Goal: Task Accomplishment & Management: Manage account settings

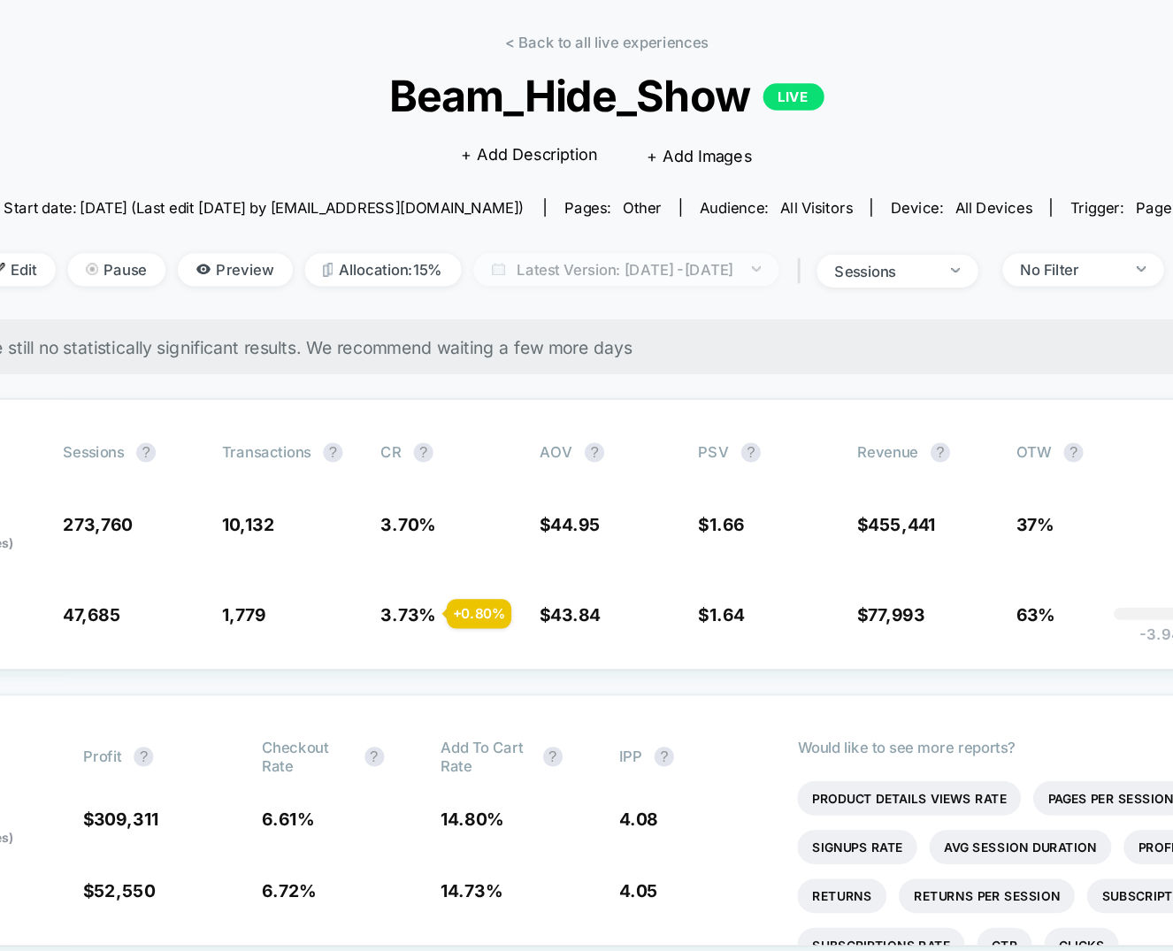
click at [579, 273] on span "Latest Version: Mar 19, 2025 - Sep 8, 2025" at bounding box center [600, 263] width 221 height 24
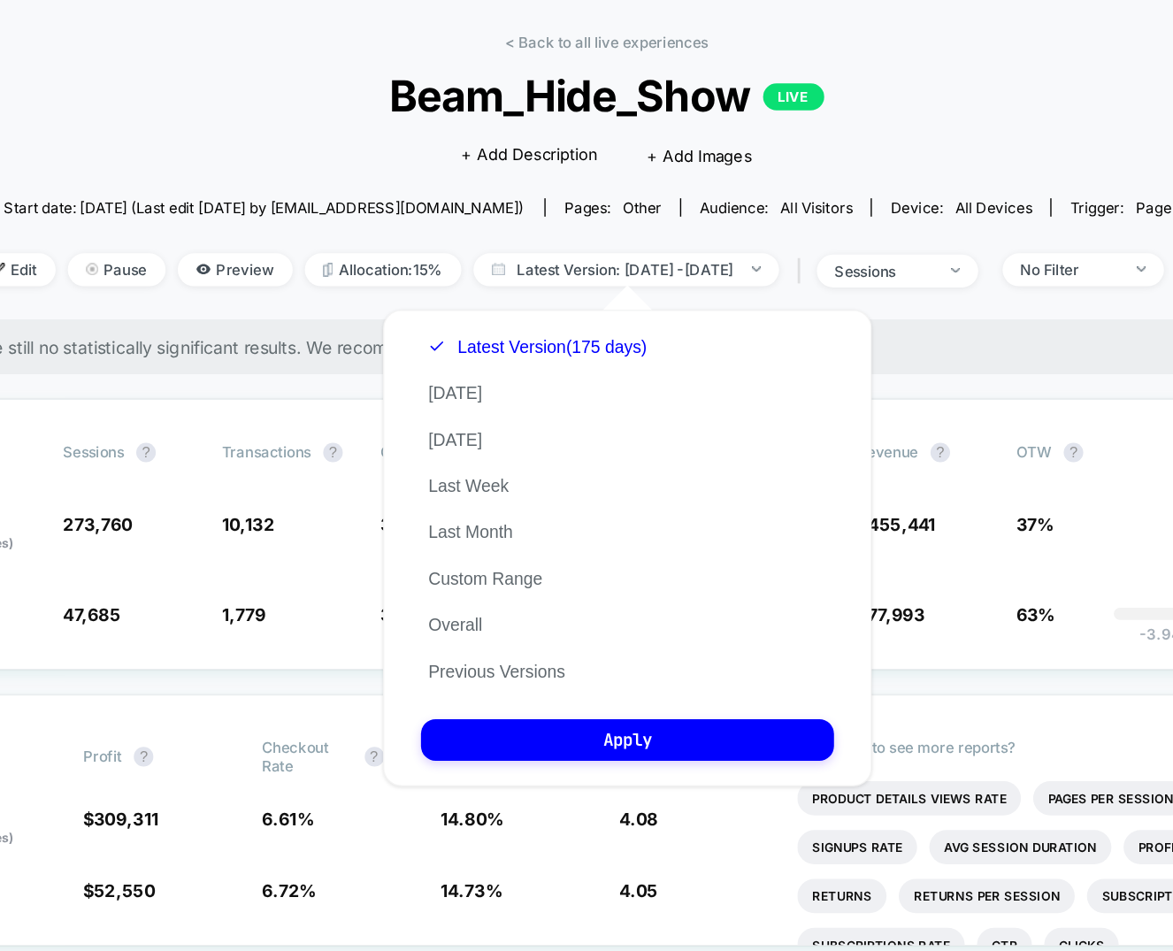
click at [503, 540] on div "Latest Version (175 days) Today Yesterday Last Week Last Month Custom Range Ove…" at bounding box center [536, 436] width 169 height 269
click at [503, 560] on button "Previous Versions" at bounding box center [507, 554] width 110 height 16
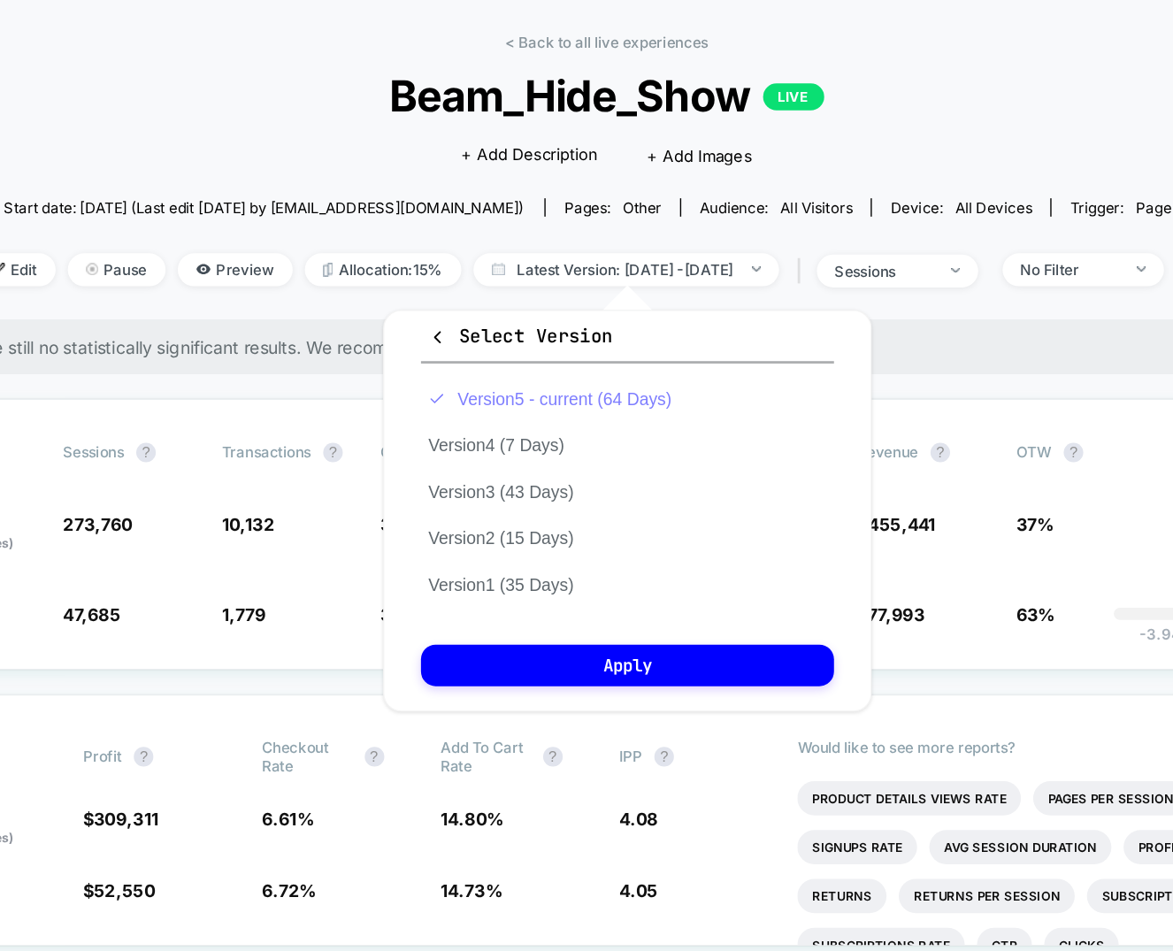
click at [508, 351] on button "Version 5 - current (64 Days)" at bounding box center [545, 356] width 187 height 16
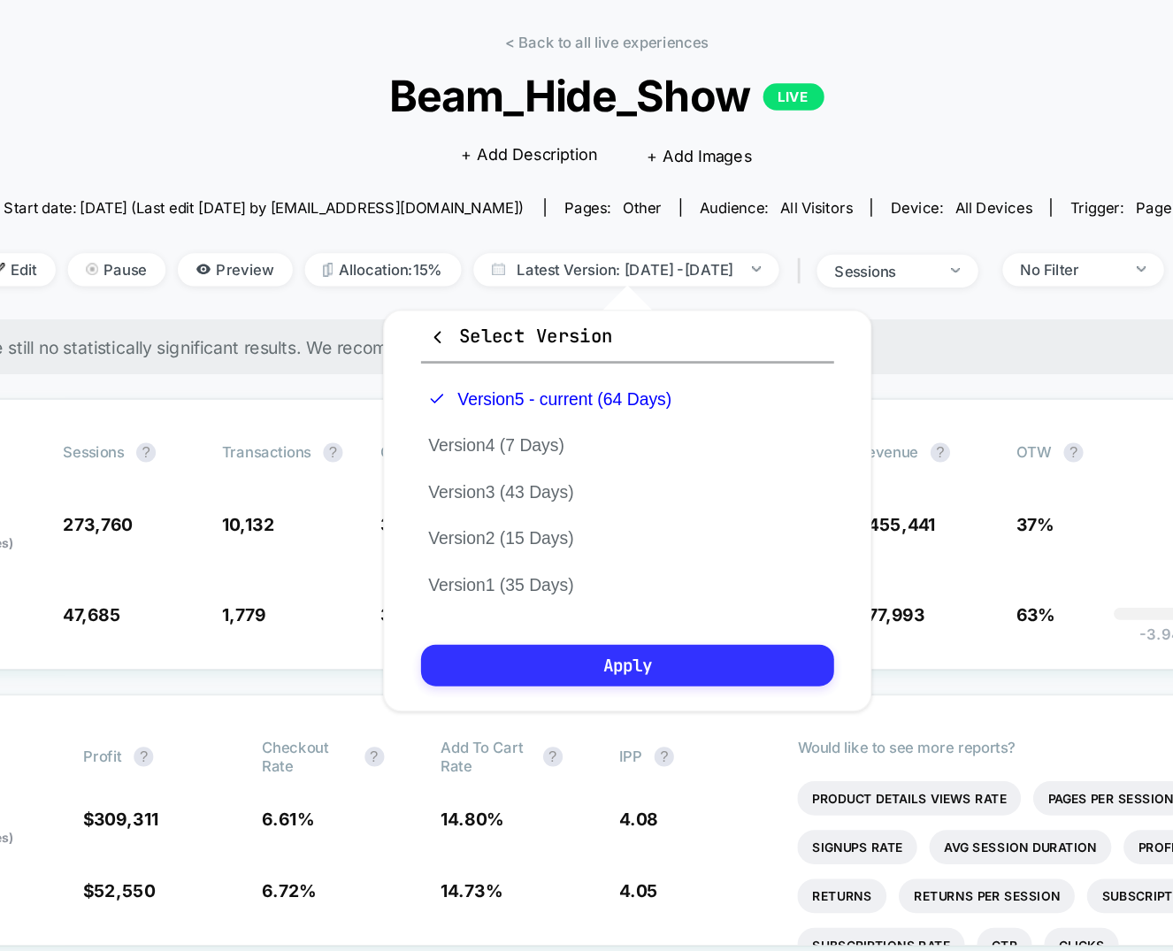
click at [562, 556] on button "Apply" at bounding box center [601, 549] width 299 height 30
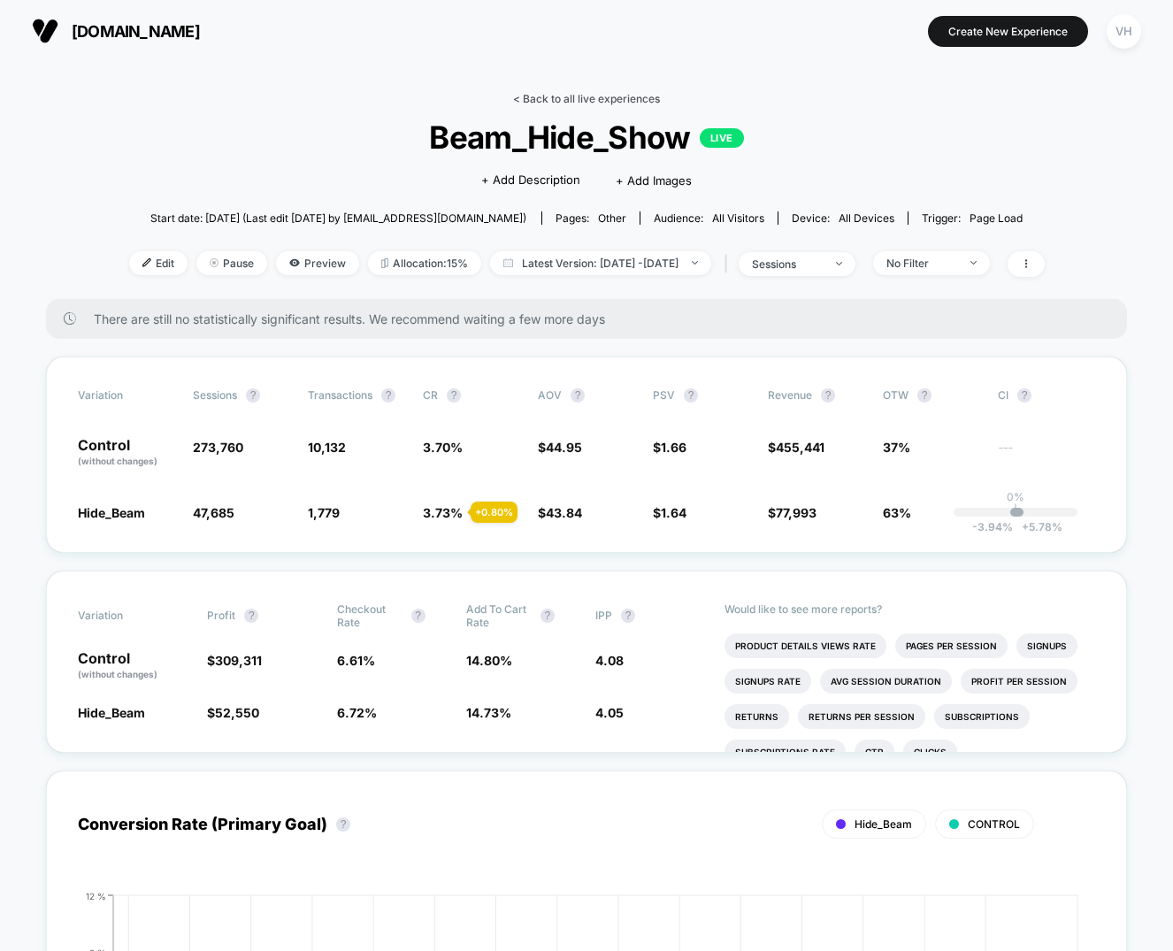
click at [556, 102] on link "< Back to all live experiences" at bounding box center [586, 98] width 147 height 13
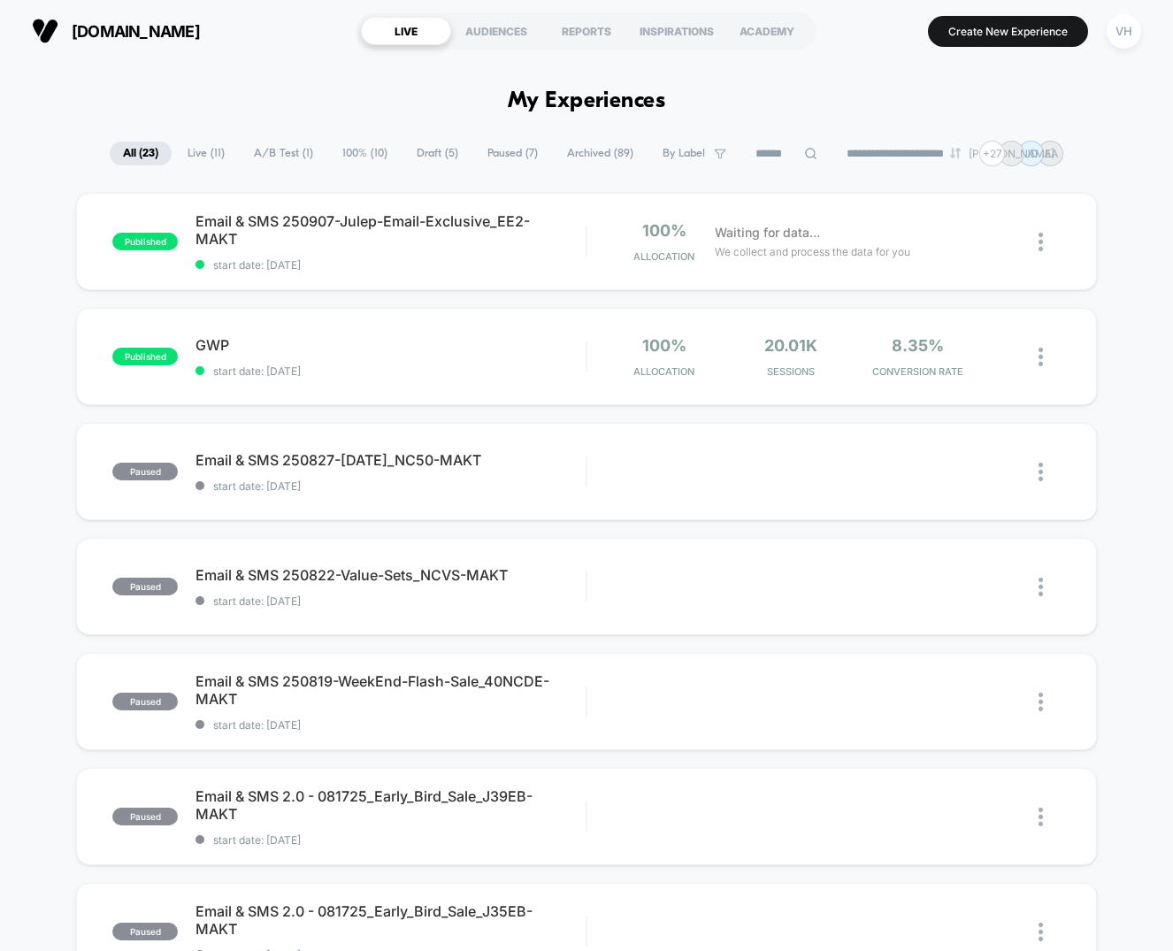
click at [301, 45] on section "julep.com" at bounding box center [185, 31] width 317 height 44
click at [106, 22] on span "julep.com" at bounding box center [136, 31] width 128 height 19
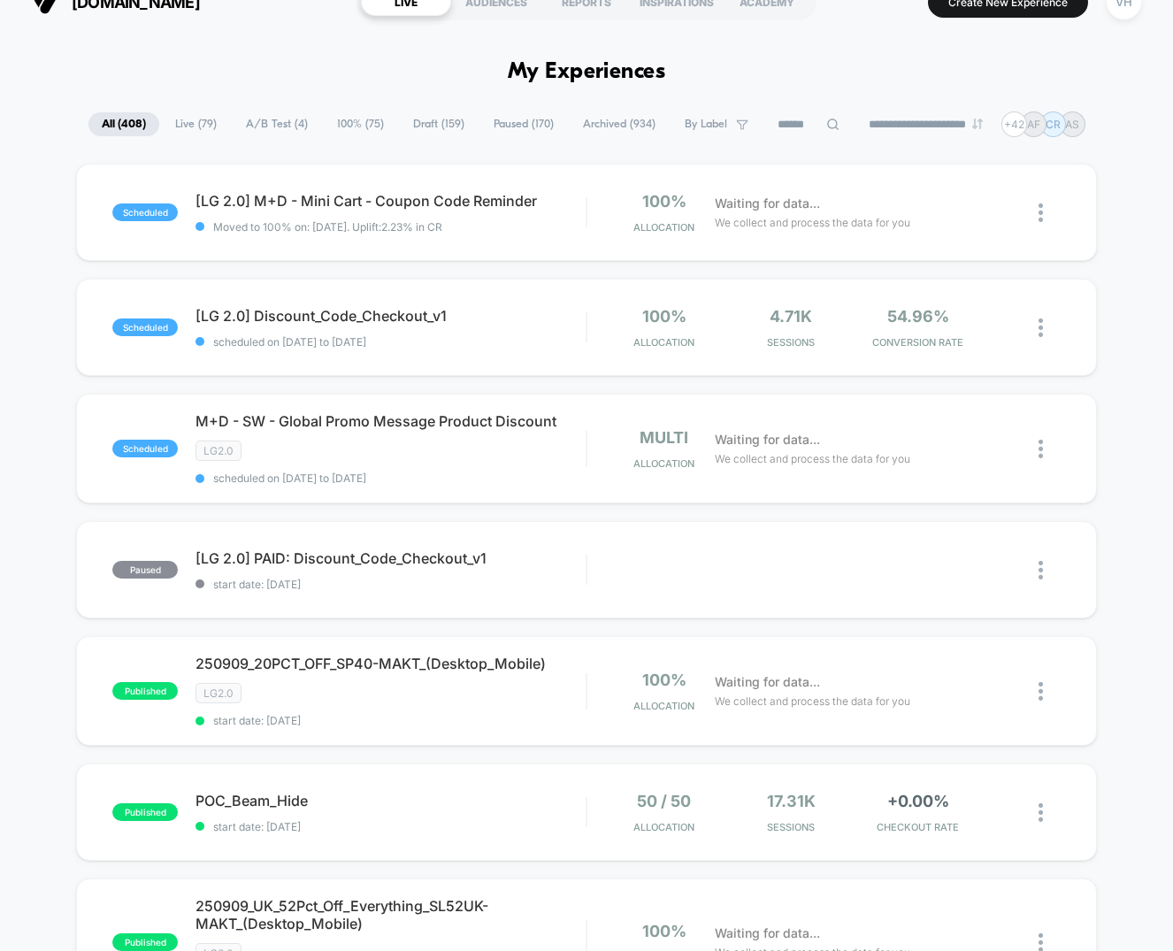
scroll to position [58, 0]
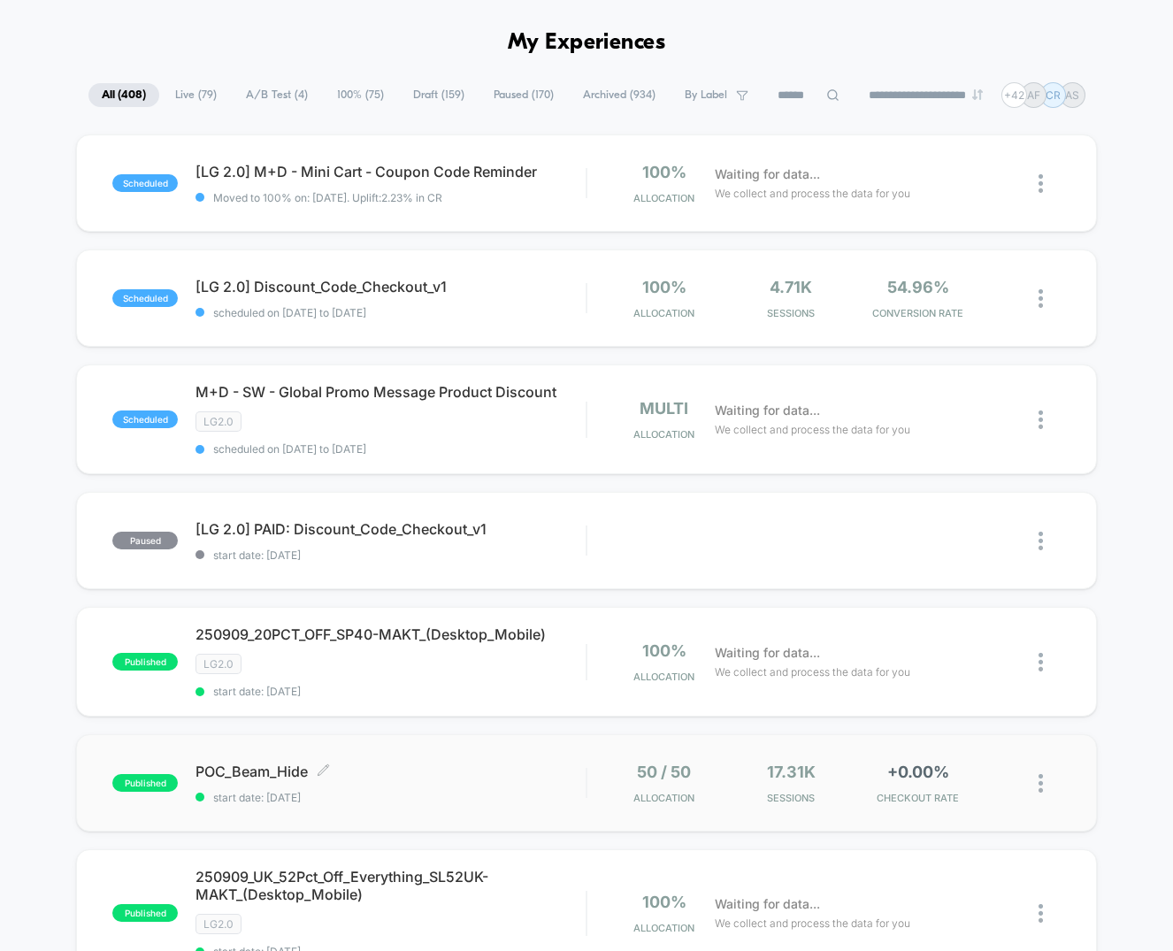
click at [275, 773] on span "POC_Beam_Hide Click to edit experience details" at bounding box center [390, 771] width 390 height 18
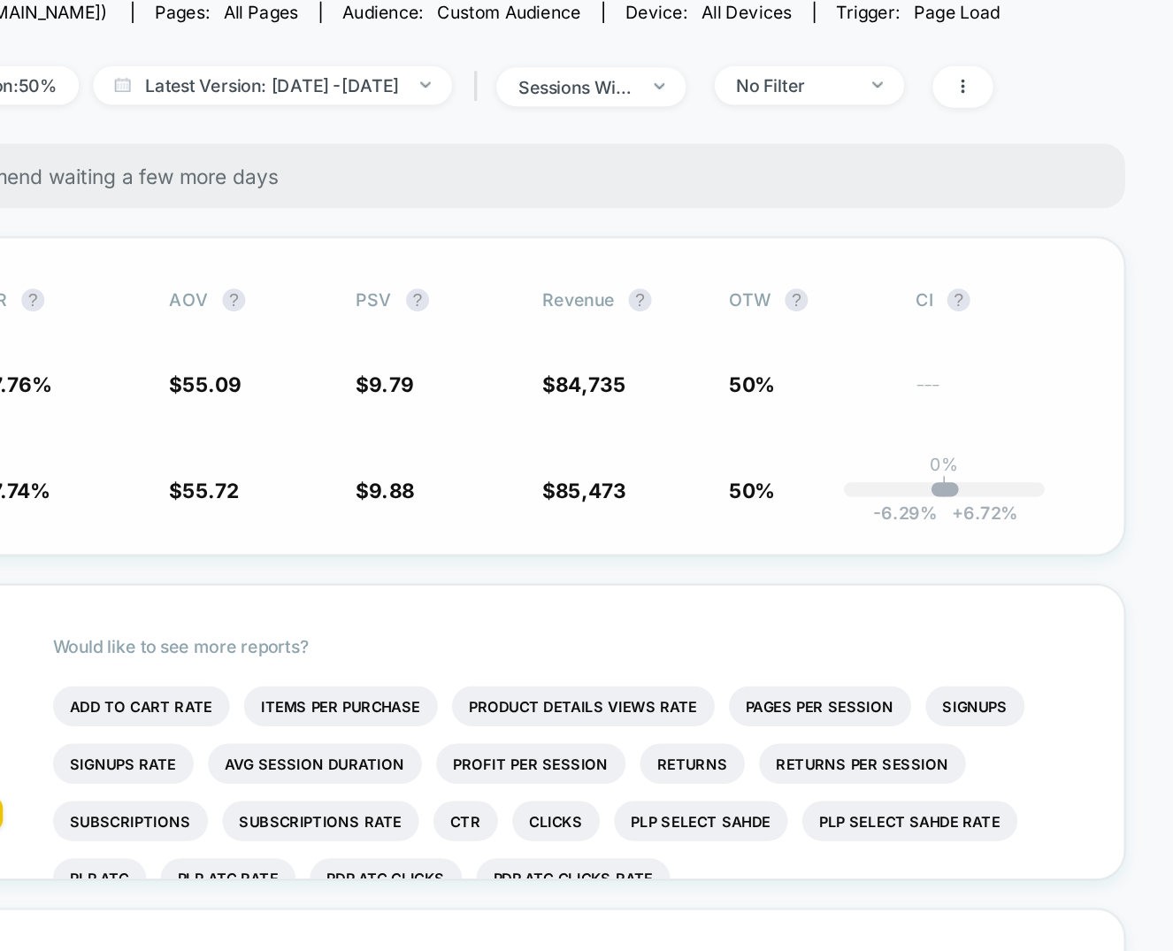
click at [739, 549] on div "Variation Sessions ? Transactions ? CR ? AOV ? PSV ? Revenue ? OTW ? CI ? Contr…" at bounding box center [586, 454] width 1081 height 196
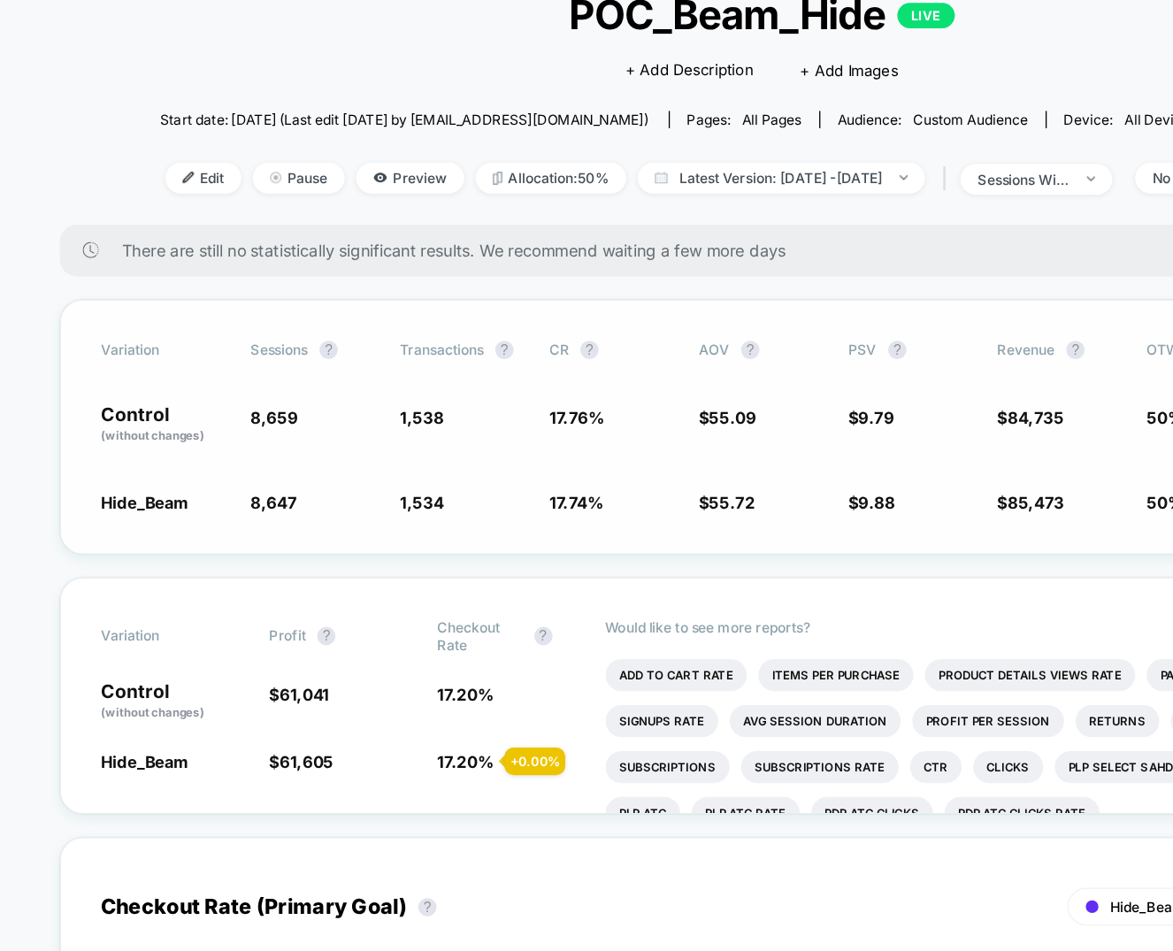
click at [695, 531] on div "Variation Sessions ? Transactions ? CR ? AOV ? PSV ? Revenue ? OTW ? CI ? Contr…" at bounding box center [586, 454] width 1081 height 196
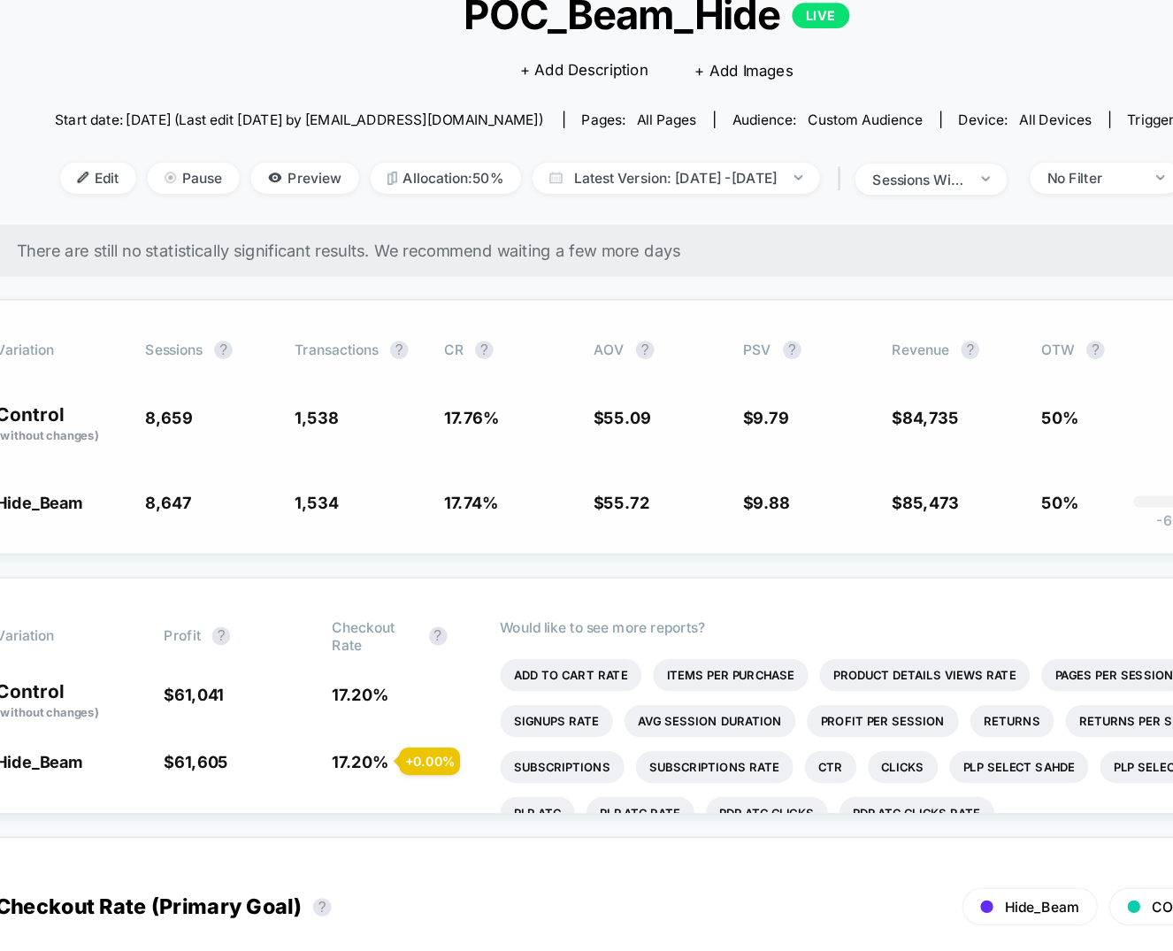
click at [426, 385] on div "Variation Sessions ? Transactions ? CR ? AOV ? PSV ? Revenue ? OTW ? CI ? Contr…" at bounding box center [586, 454] width 1081 height 196
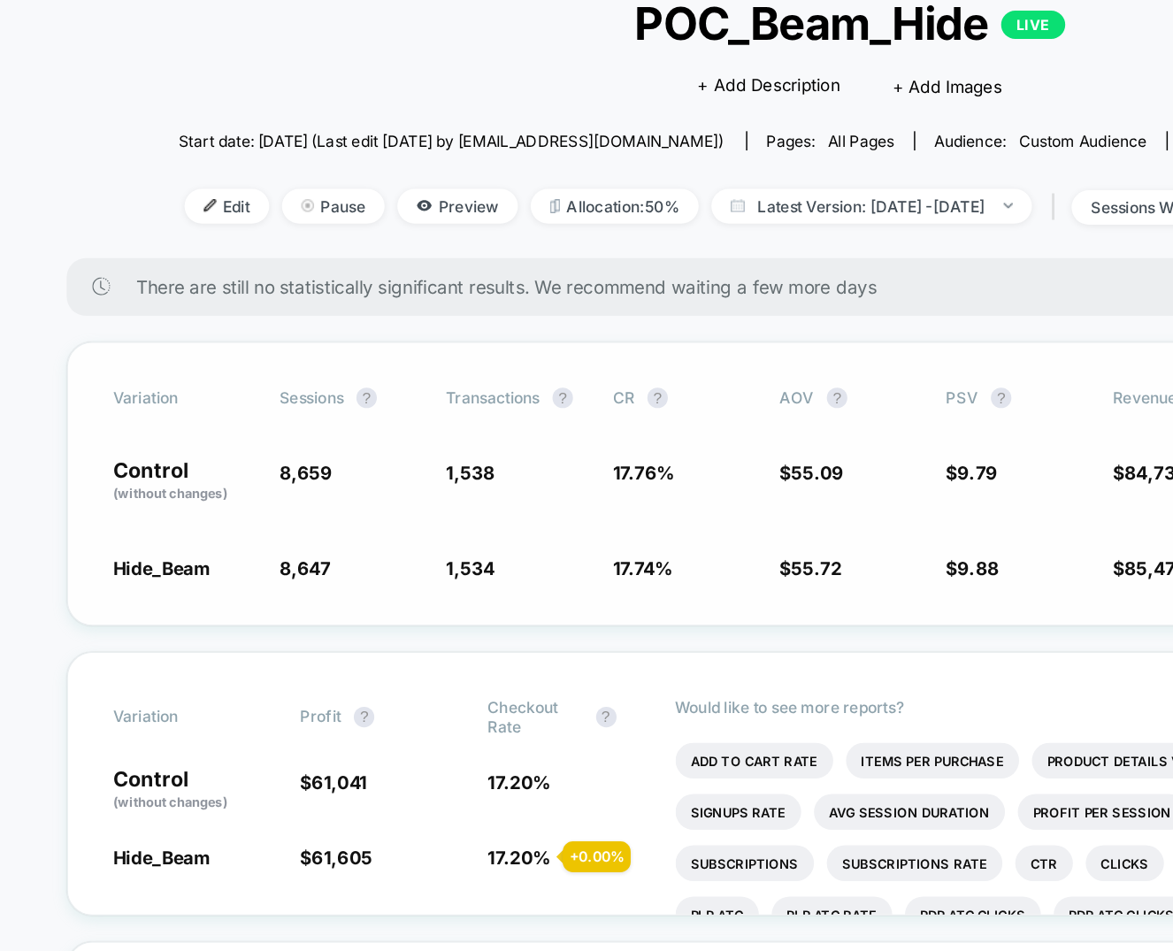
click at [322, 443] on span "1,538" at bounding box center [325, 447] width 34 height 15
click at [314, 445] on span "1,538" at bounding box center [325, 447] width 34 height 15
click at [226, 420] on div "Variation Sessions ? Transactions ? CR ? AOV ? PSV ? Revenue ? OTW ? CI ? Contr…" at bounding box center [586, 454] width 1081 height 196
click at [177, 524] on div "Variation Sessions ? Transactions ? CR ? AOV ? PSV ? Revenue ? OTW ? CI ? Contr…" at bounding box center [586, 454] width 1081 height 196
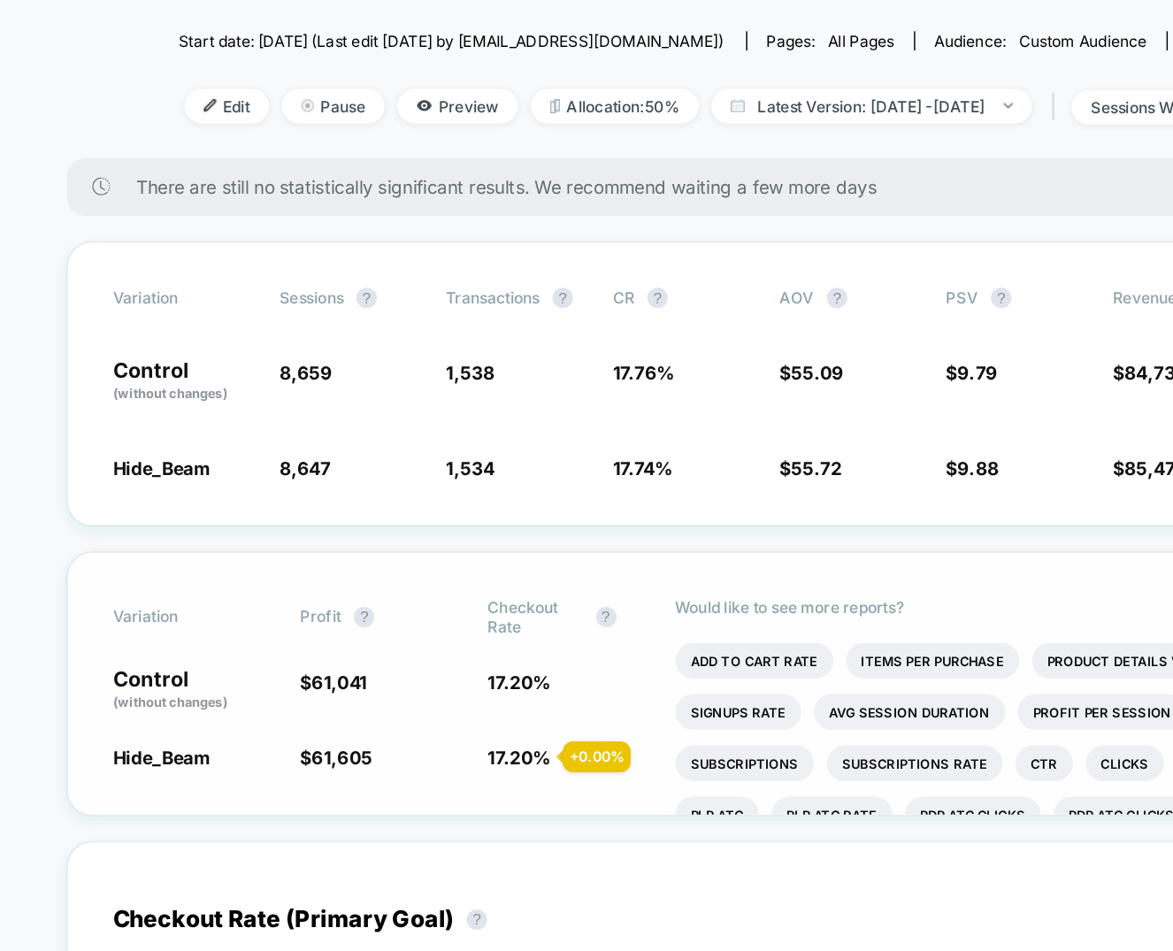
scroll to position [70, 0]
click at [293, 608] on span "$ 61,041" at bounding box center [262, 596] width 111 height 30
click at [241, 361] on div "Variation Sessions ? Transactions ? CR ? AOV ? PSV ? Revenue ? OTW ? CI ? Contr…" at bounding box center [586, 385] width 1081 height 196
click at [213, 372] on span "8,659" at bounding box center [211, 377] width 36 height 15
click at [213, 418] on div "Variation Sessions ? Transactions ? CR ? AOV ? PSV ? Revenue ? OTW ? CI ? Contr…" at bounding box center [586, 385] width 1081 height 196
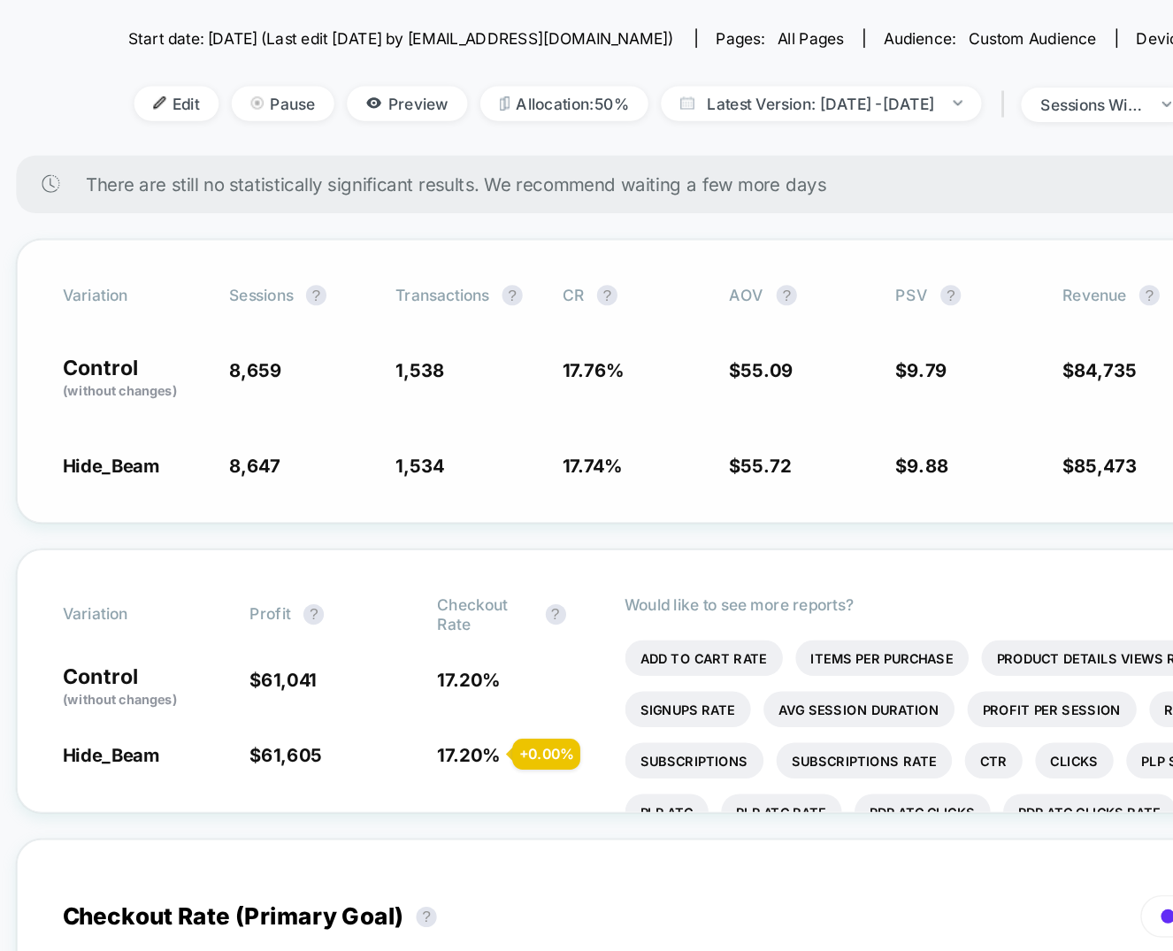
click at [463, 425] on div "Variation Sessions ? Transactions ? CR ? AOV ? PSV ? Revenue ? OTW ? CI ? Contr…" at bounding box center [586, 385] width 1081 height 196
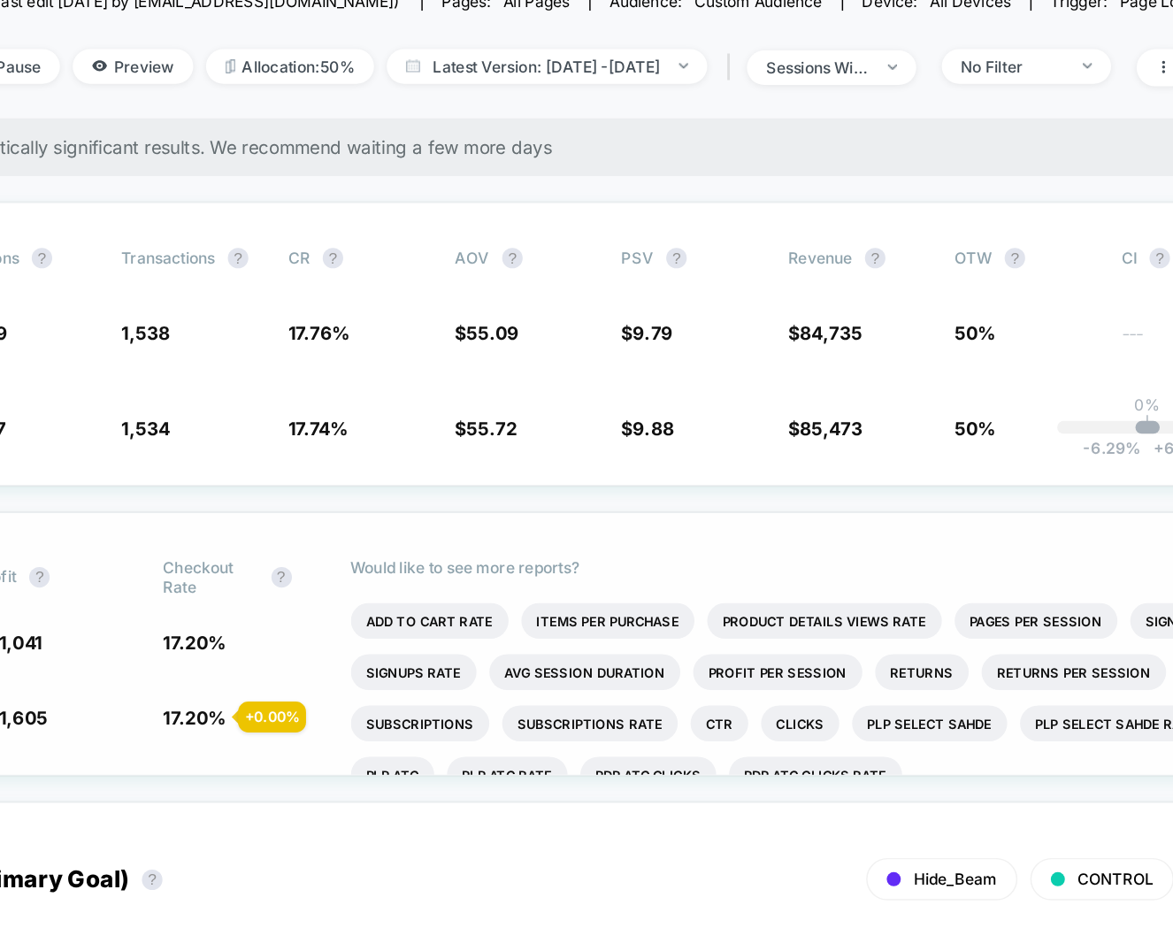
scroll to position [94, 0]
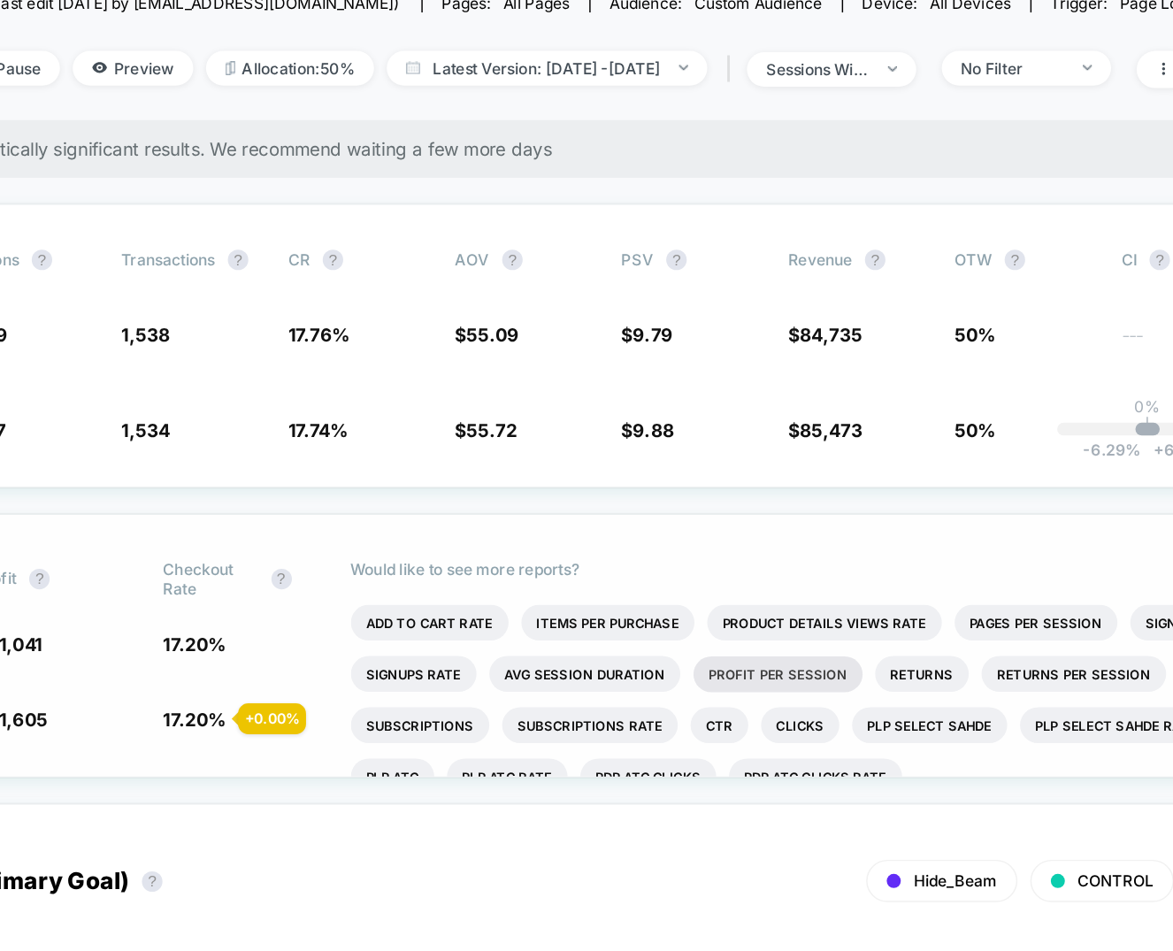
click at [742, 589] on li "Profit Per Session" at bounding box center [760, 587] width 117 height 25
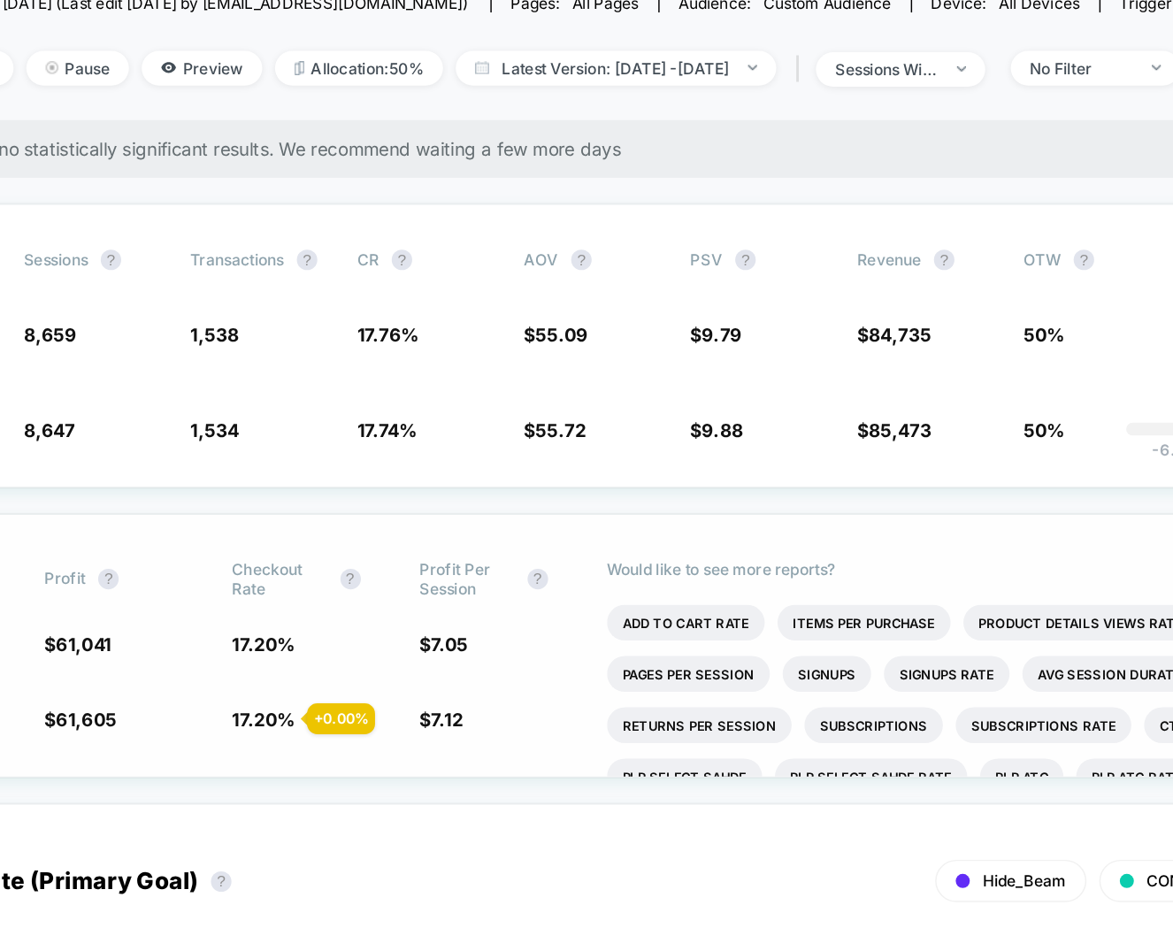
click at [371, 524] on span "Checkout Rate" at bounding box center [369, 522] width 65 height 27
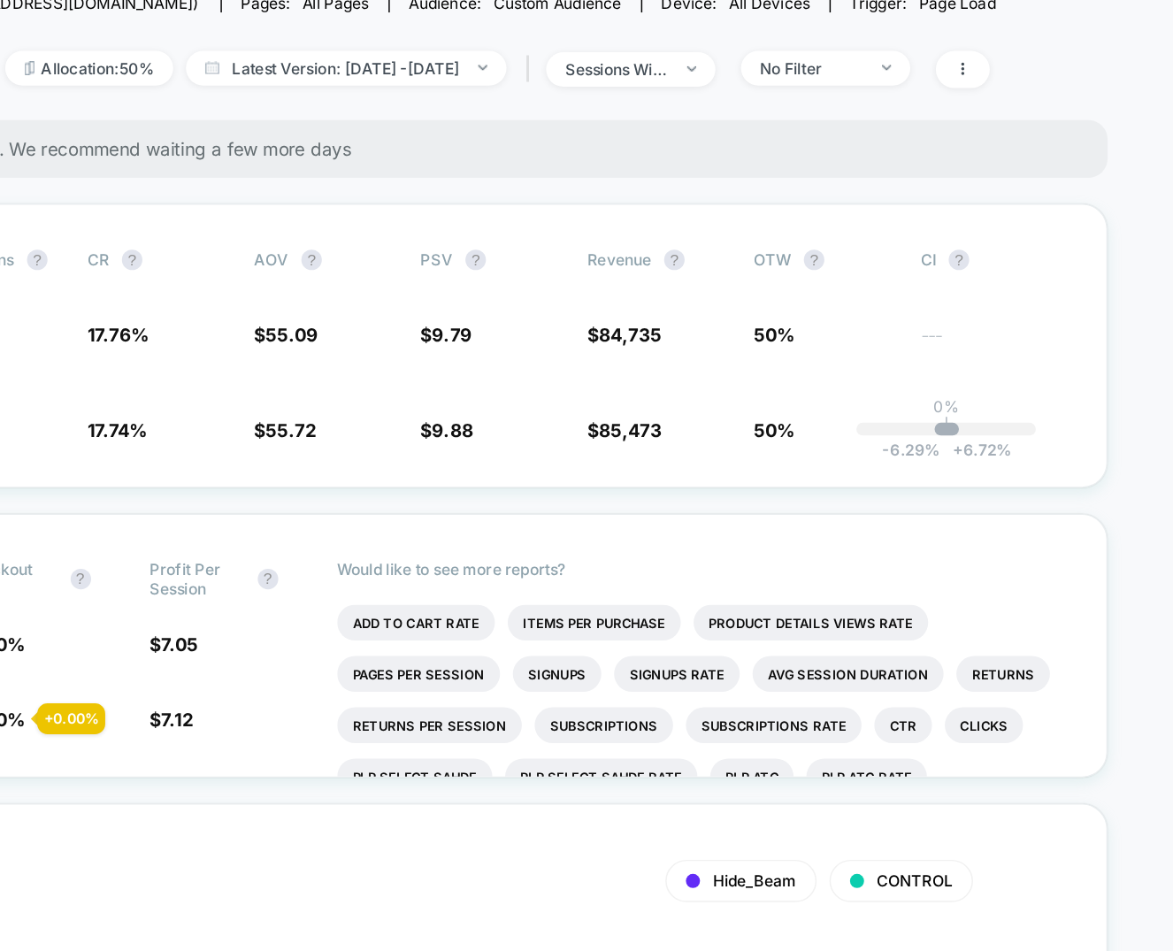
click at [1022, 159] on div "Edit Pause Preview Allocation: 50% Latest Version: [DATE] - [DATE] | sessions w…" at bounding box center [586, 170] width 927 height 26
click at [991, 172] on span "No Filter" at bounding box center [932, 169] width 117 height 24
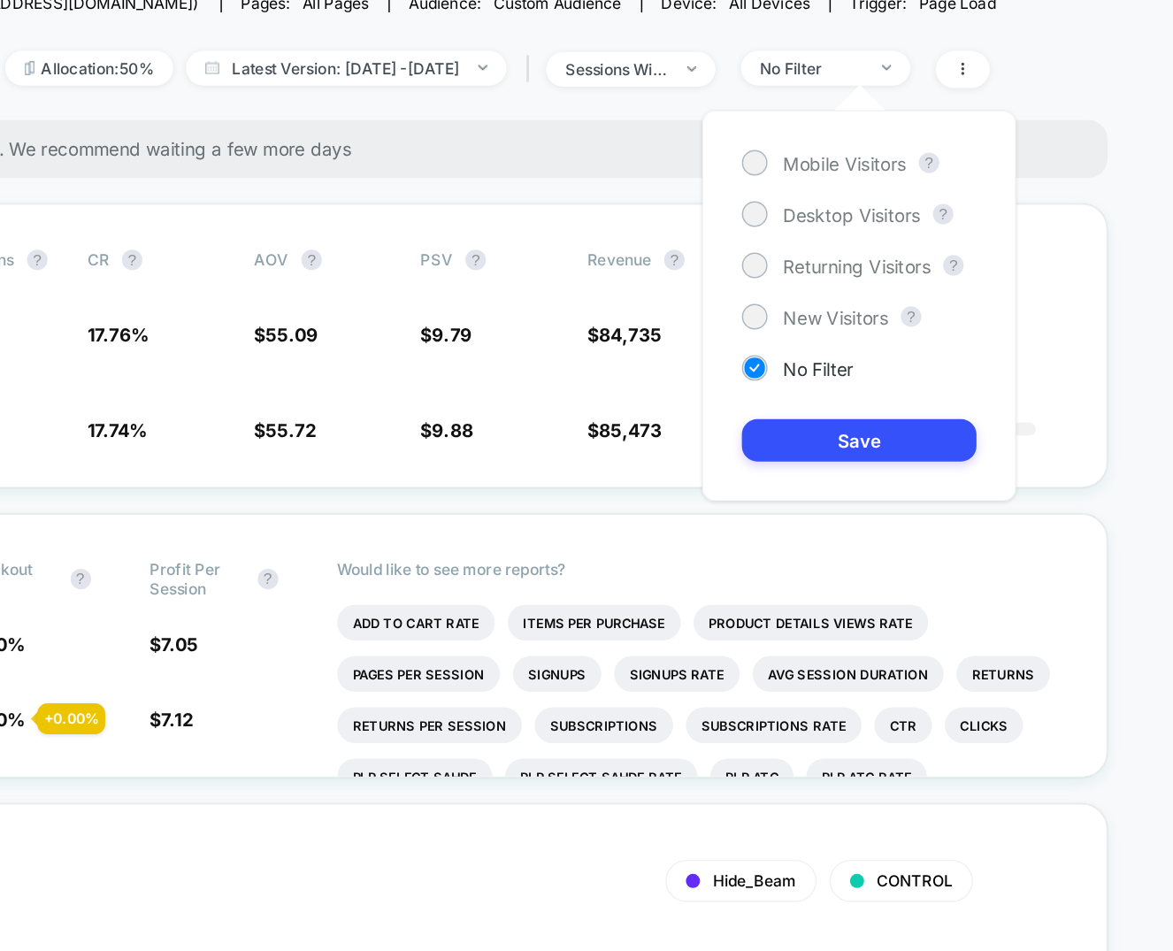
drag, startPoint x: 932, startPoint y: 236, endPoint x: 936, endPoint y: 250, distance: 14.6
click at [932, 235] on span "Mobile Visitors" at bounding box center [945, 234] width 85 height 15
click at [942, 419] on button "Save" at bounding box center [956, 425] width 162 height 29
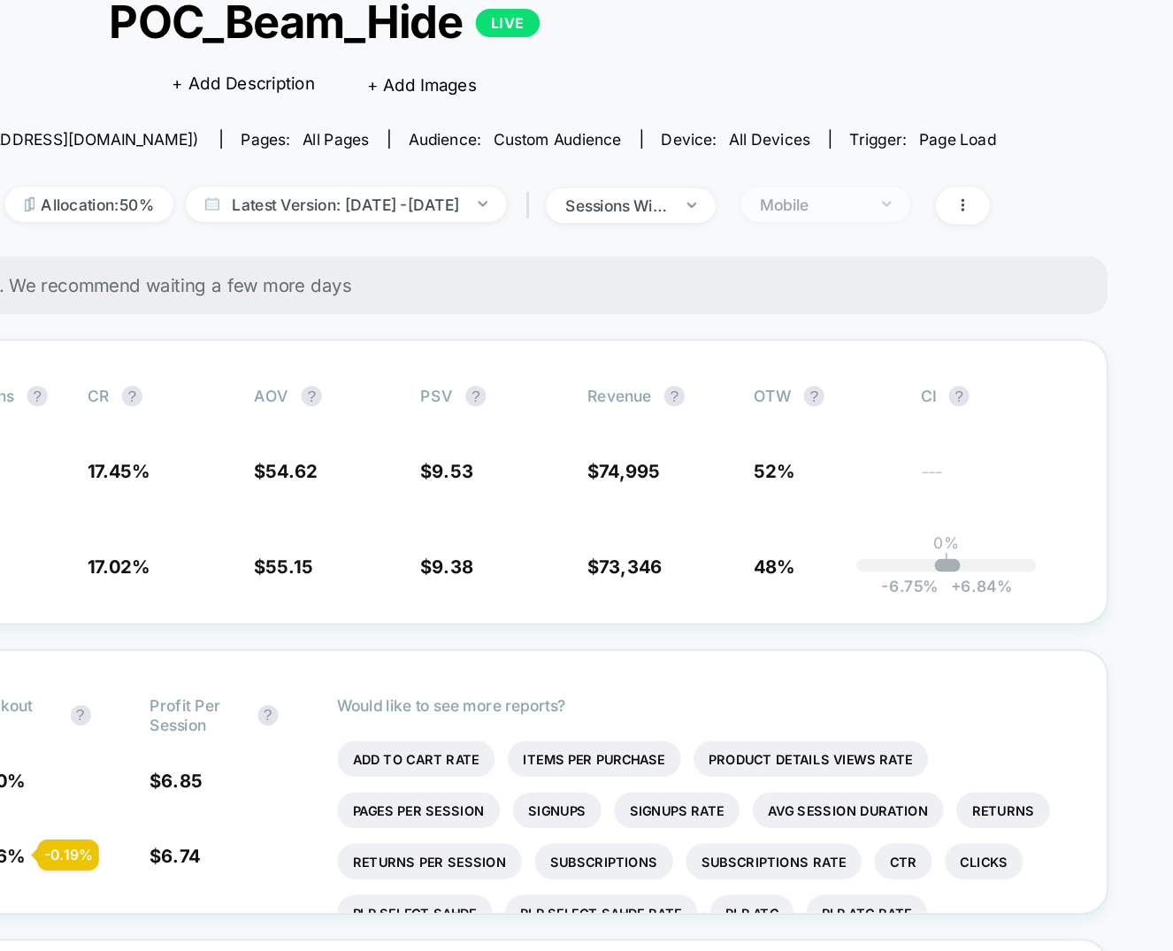
click at [927, 256] on div "Mobile" at bounding box center [922, 262] width 71 height 13
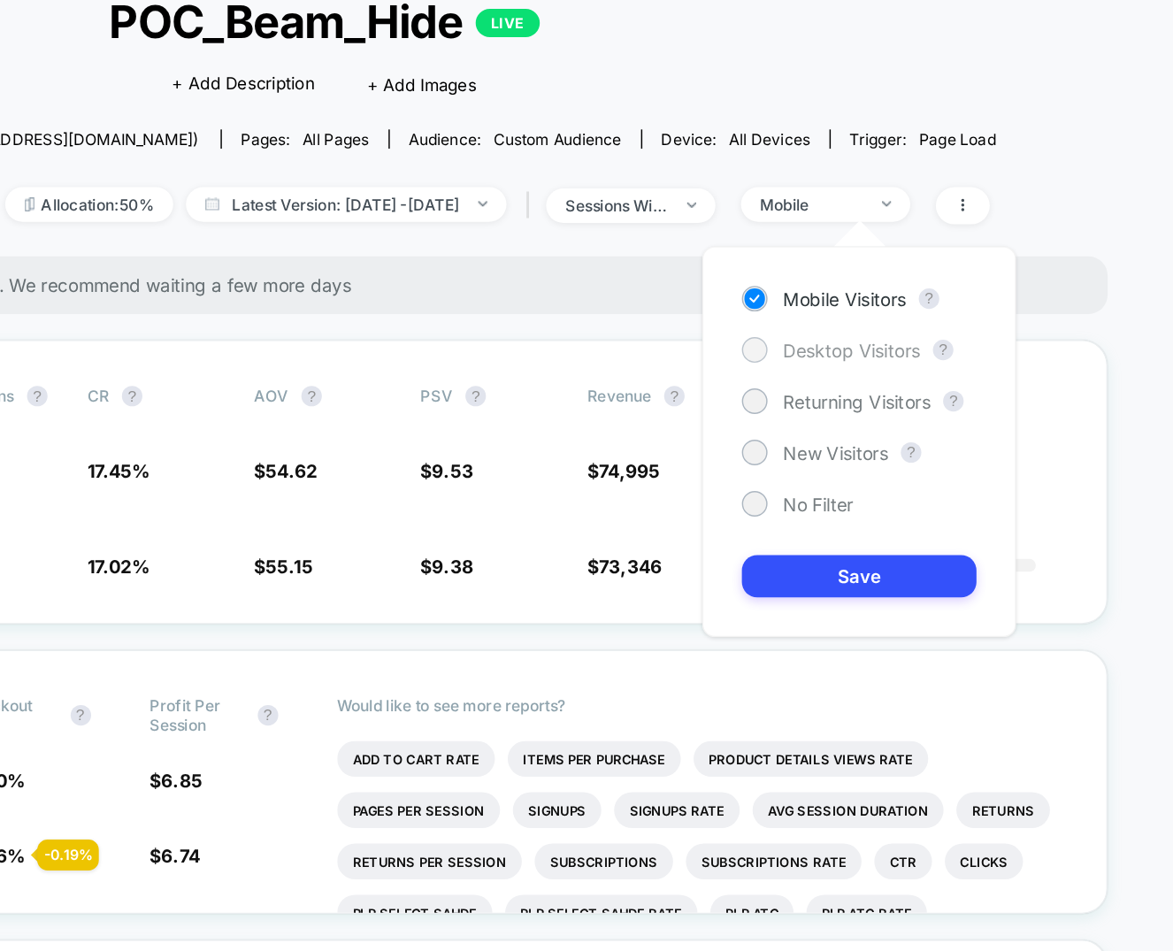
click at [934, 360] on span "Desktop Visitors" at bounding box center [950, 363] width 95 height 15
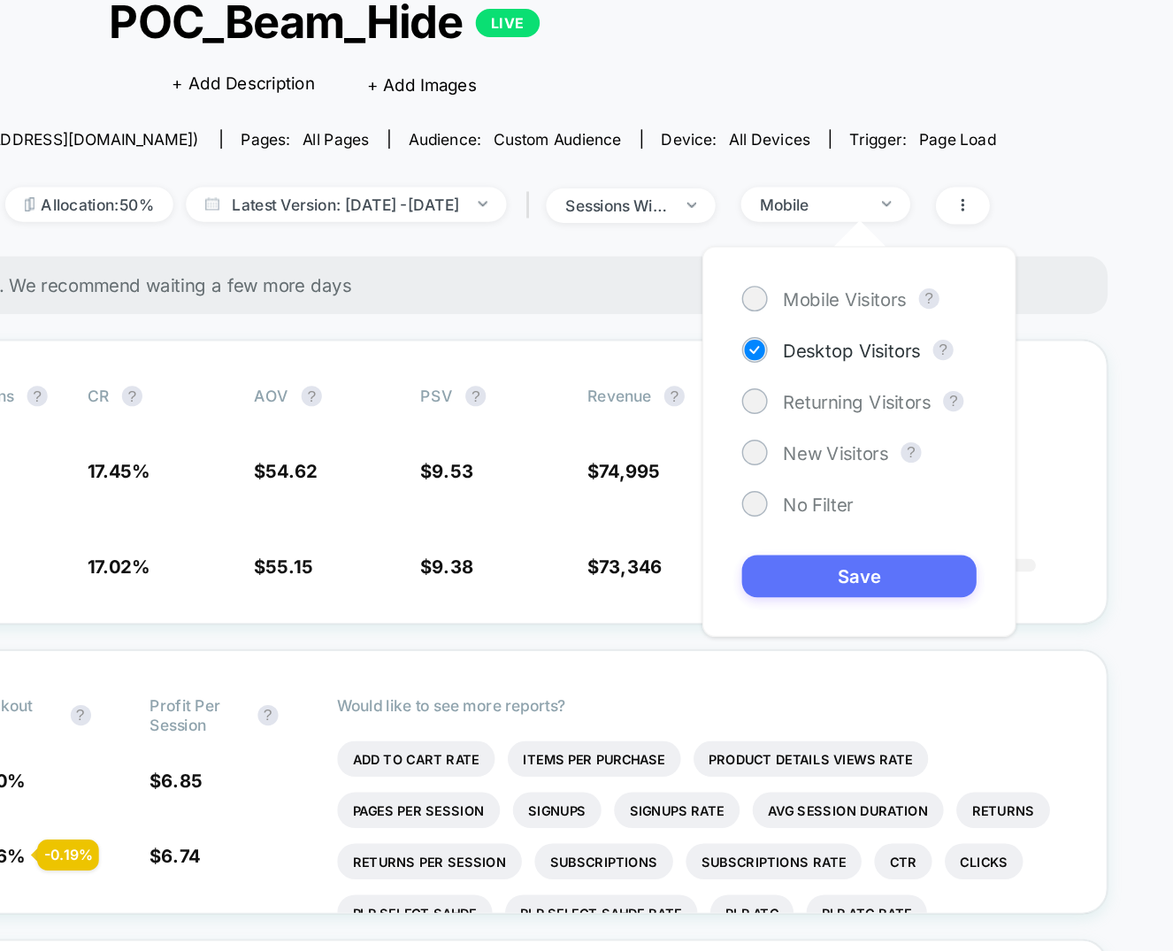
click at [934, 509] on button "Save" at bounding box center [956, 519] width 162 height 29
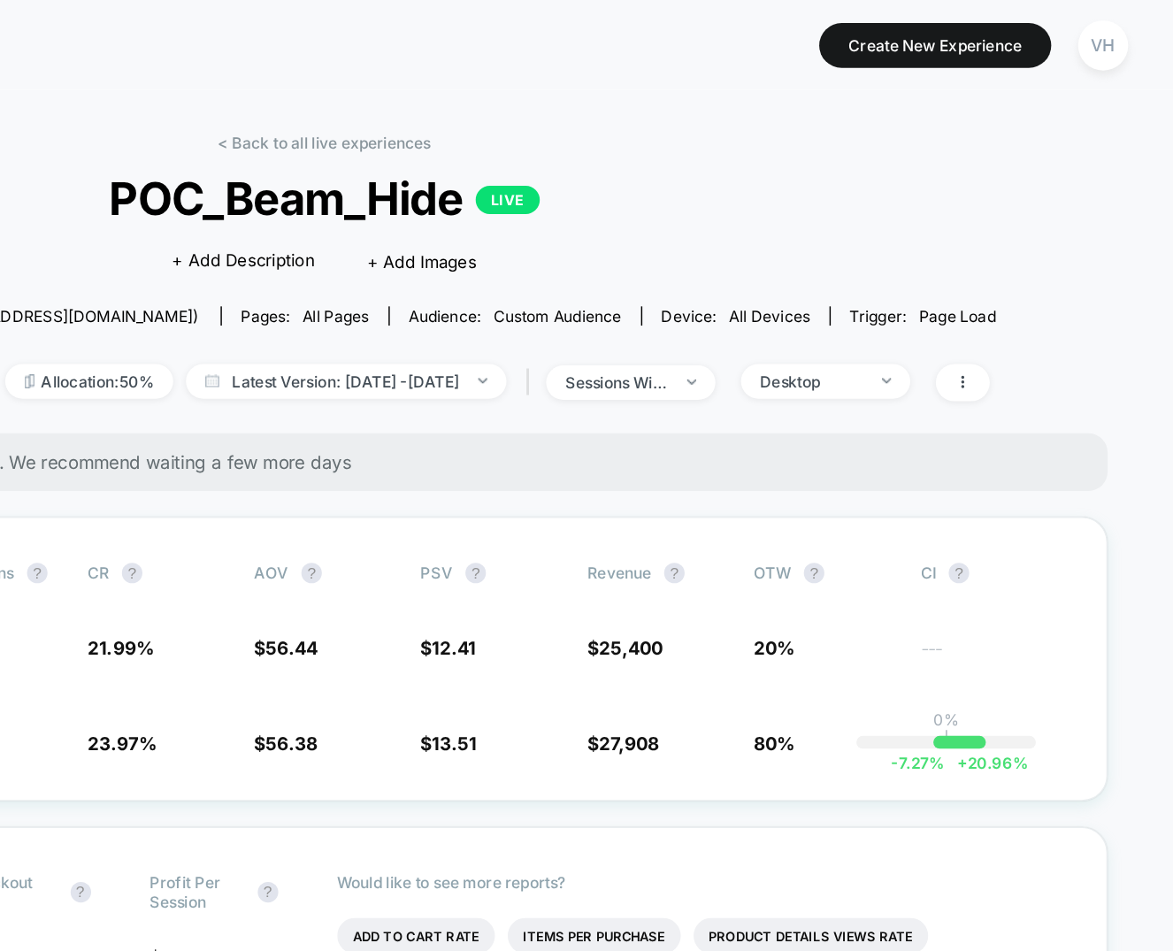
click at [950, 234] on div "< Back to all live experiences POC_Beam_Hide LIVE Click to edit experience deta…" at bounding box center [586, 195] width 927 height 207
click at [950, 278] on div "< Back to all live experiences POC_Beam_Hide LIVE Click to edit experience deta…" at bounding box center [586, 195] width 927 height 207
click at [950, 264] on div "Desktop" at bounding box center [922, 262] width 71 height 13
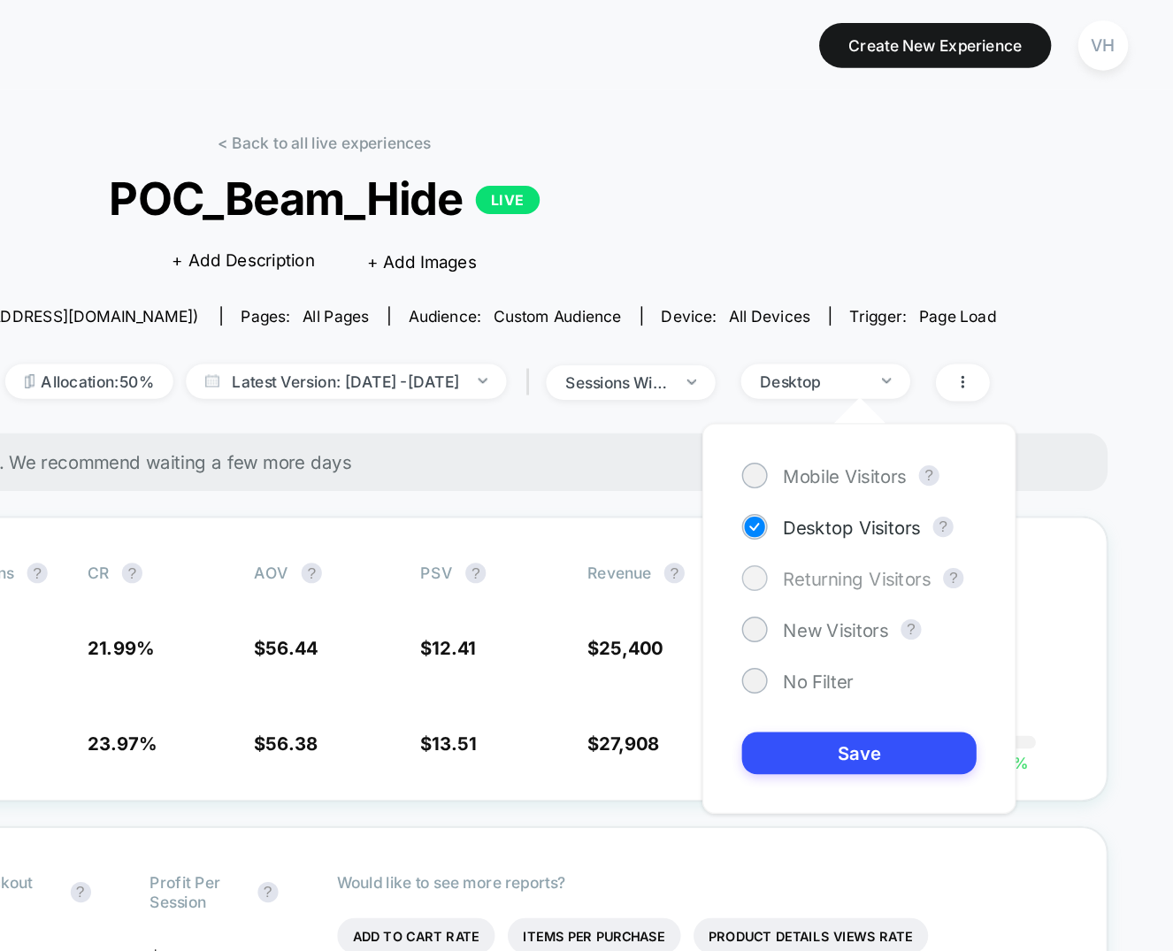
click at [913, 403] on span "Returning Visitors" at bounding box center [954, 399] width 102 height 15
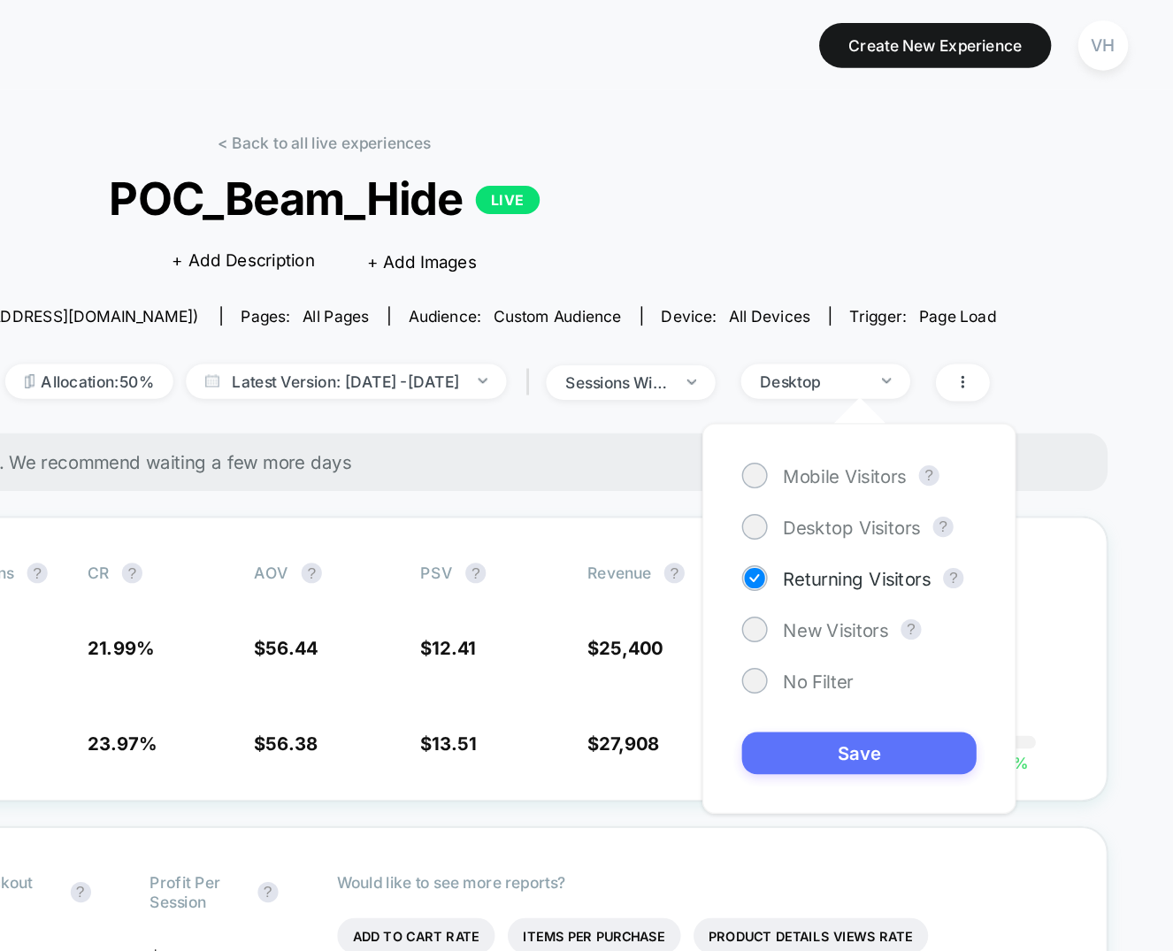
click at [935, 525] on button "Save" at bounding box center [956, 519] width 162 height 29
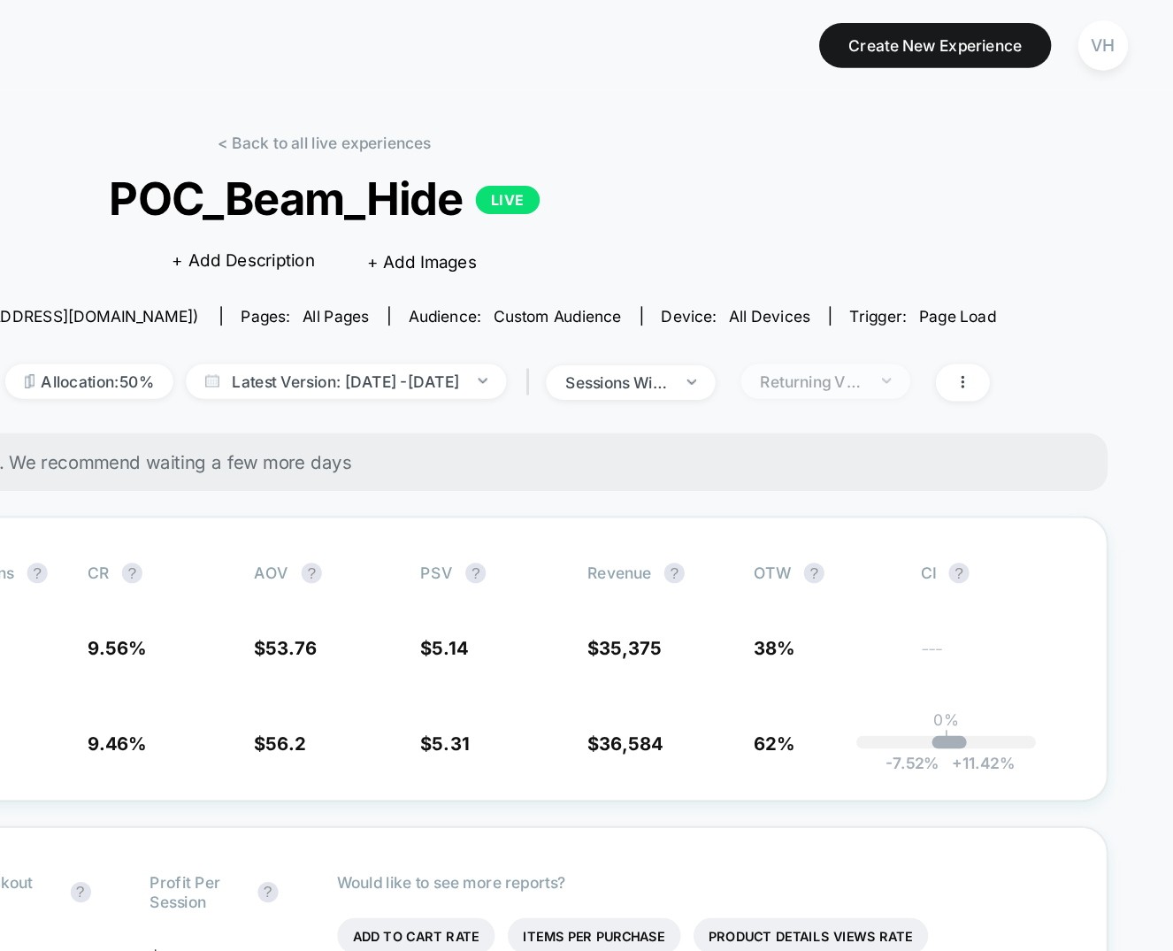
click at [990, 258] on span "Returning Visitors" at bounding box center [932, 263] width 117 height 24
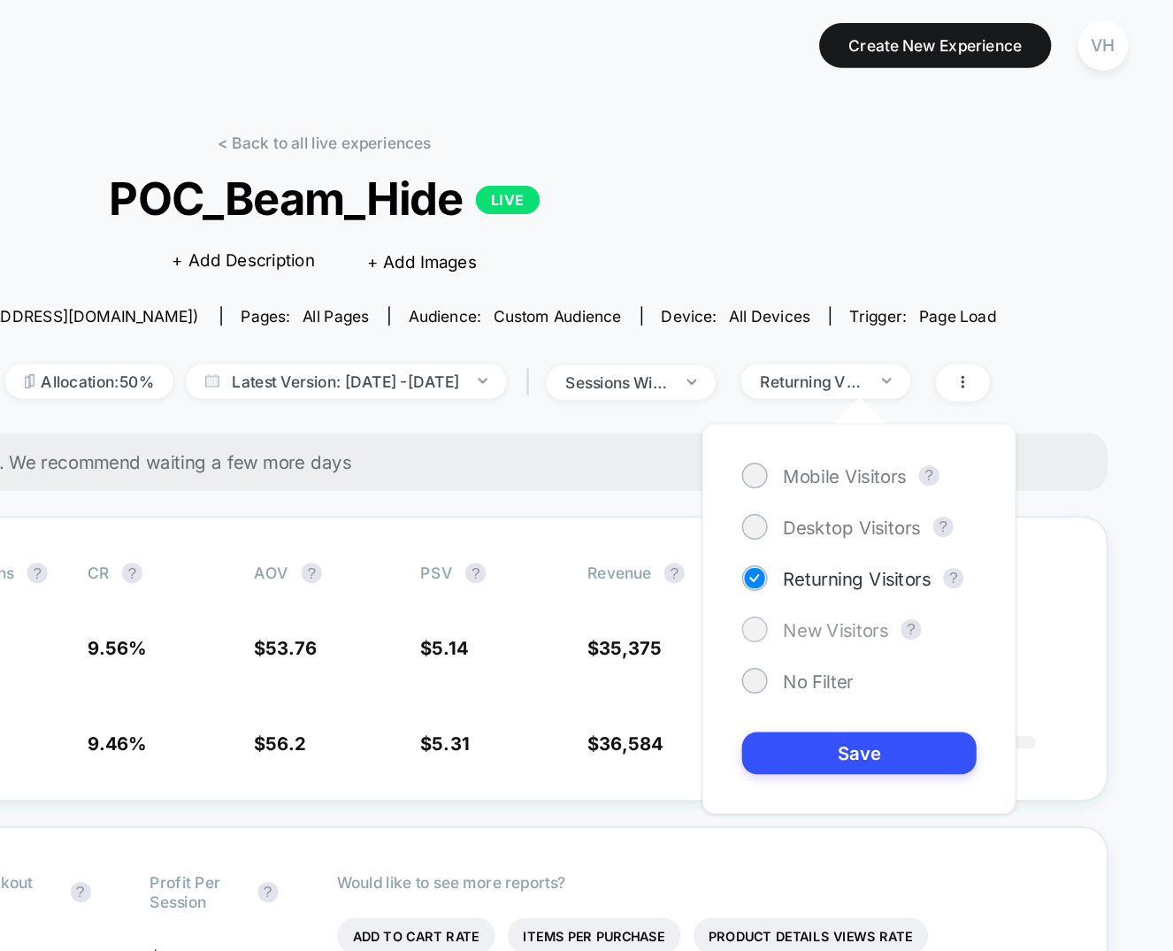
click at [926, 439] on span "New Visitors" at bounding box center [939, 434] width 73 height 15
click at [929, 502] on div "Mobile Visitors ? Desktop Visitors ? Returning Visitors ? New Visitors ? No Fil…" at bounding box center [955, 427] width 217 height 270
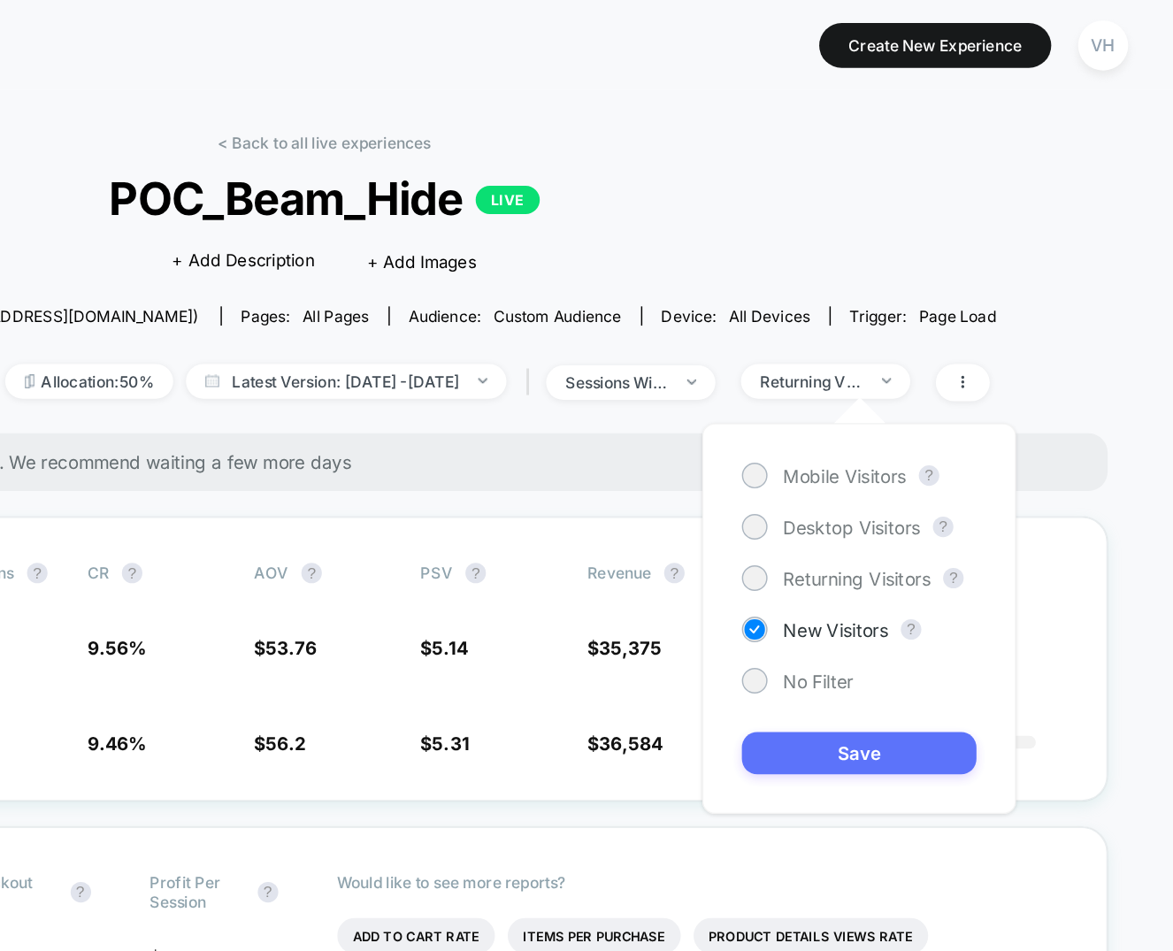
click at [931, 524] on button "Save" at bounding box center [956, 519] width 162 height 29
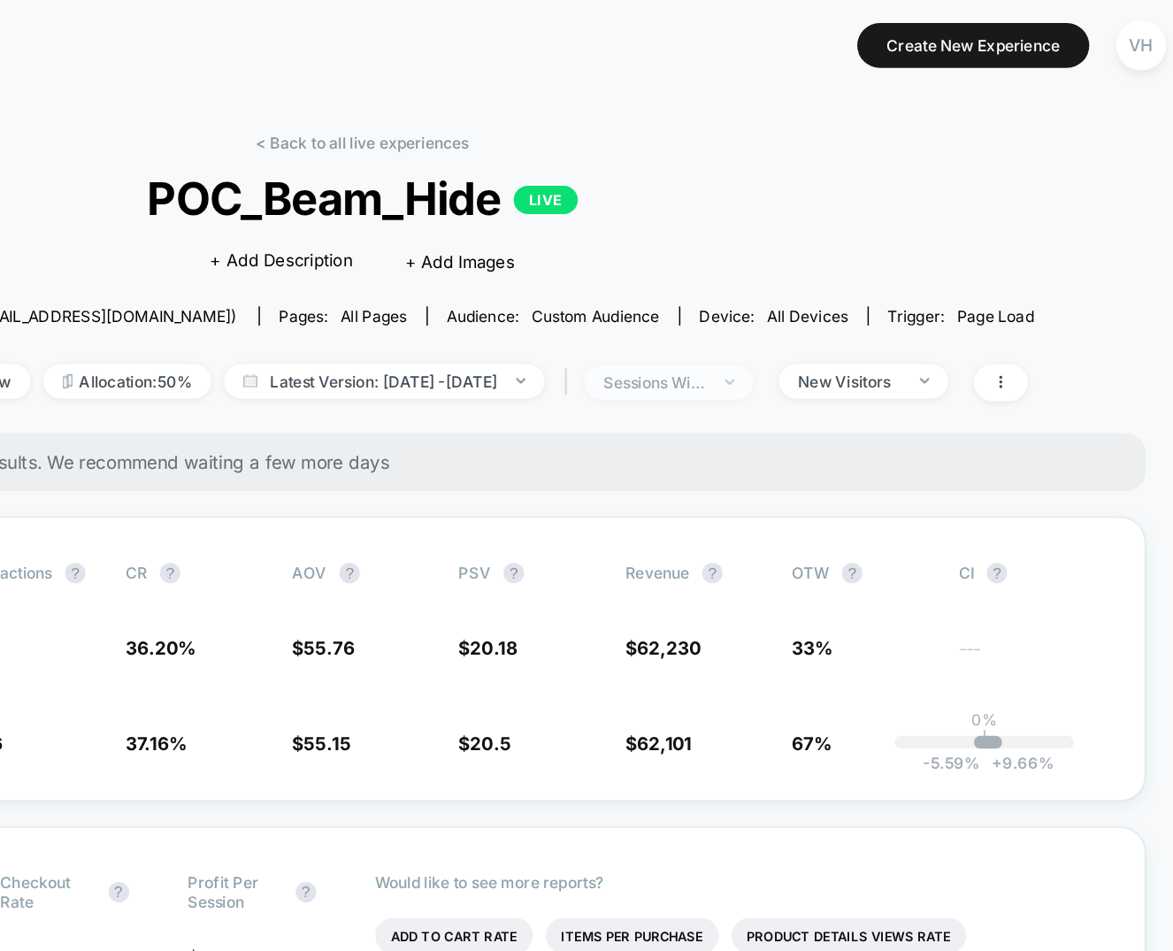
click at [816, 272] on span "sessions with impression" at bounding box center [797, 264] width 117 height 24
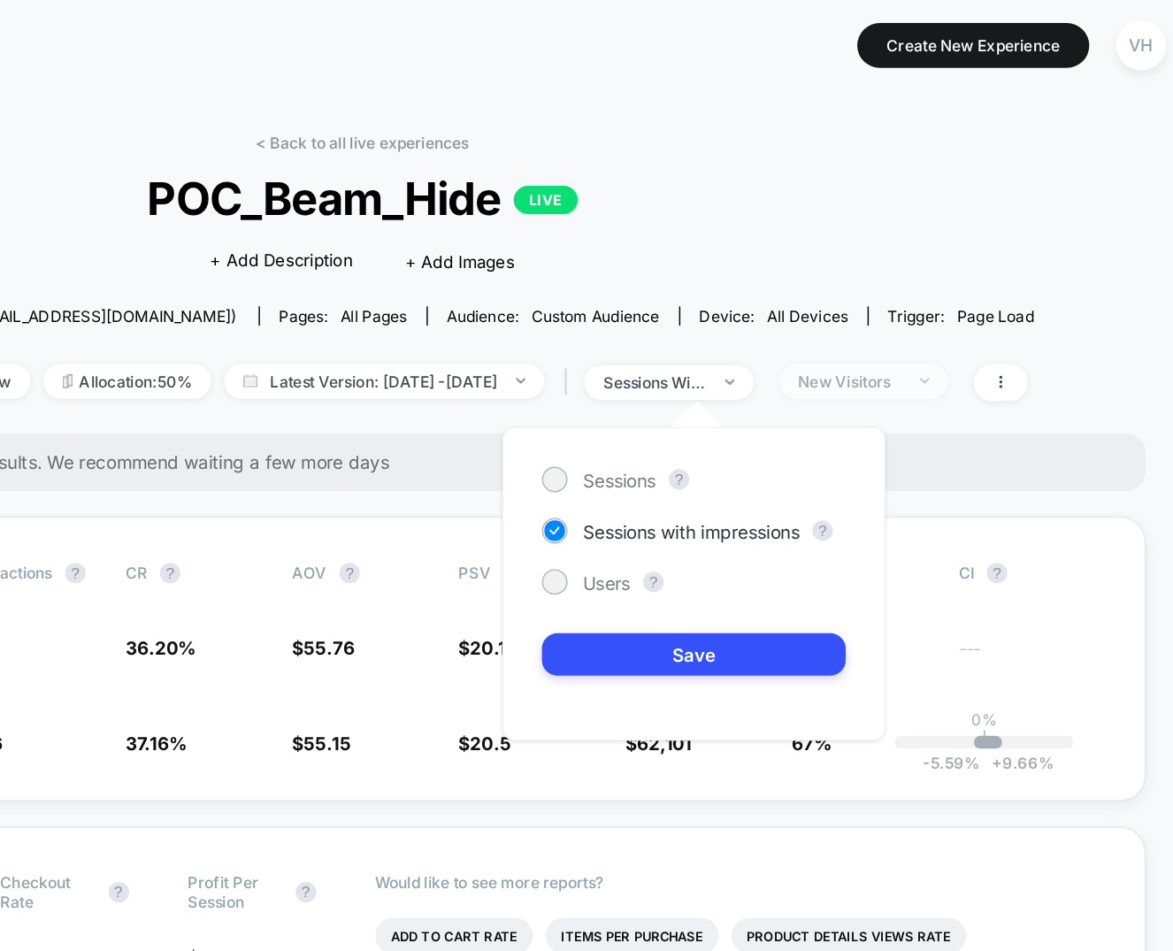
click at [958, 258] on div "New Visitors" at bounding box center [922, 262] width 71 height 13
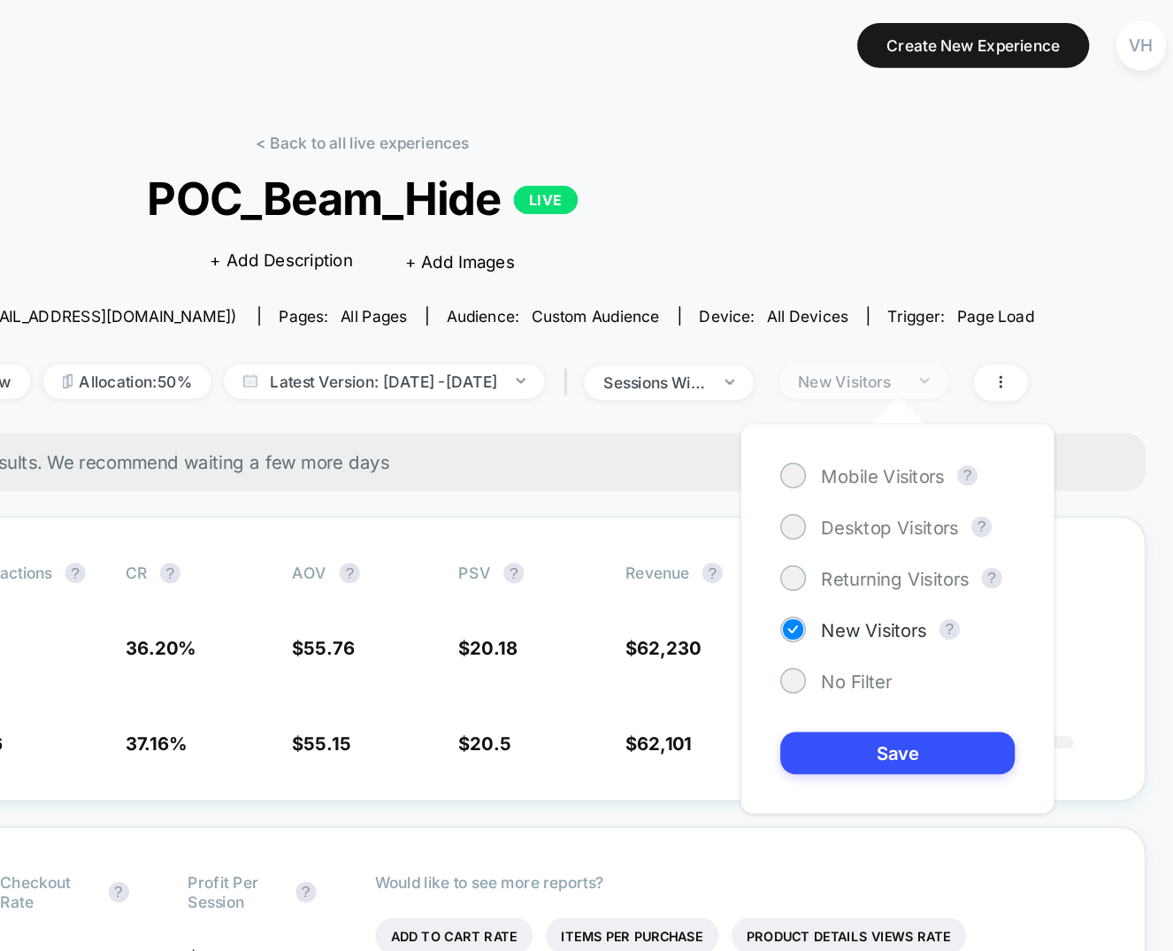
click at [958, 264] on div "New Visitors" at bounding box center [922, 262] width 71 height 13
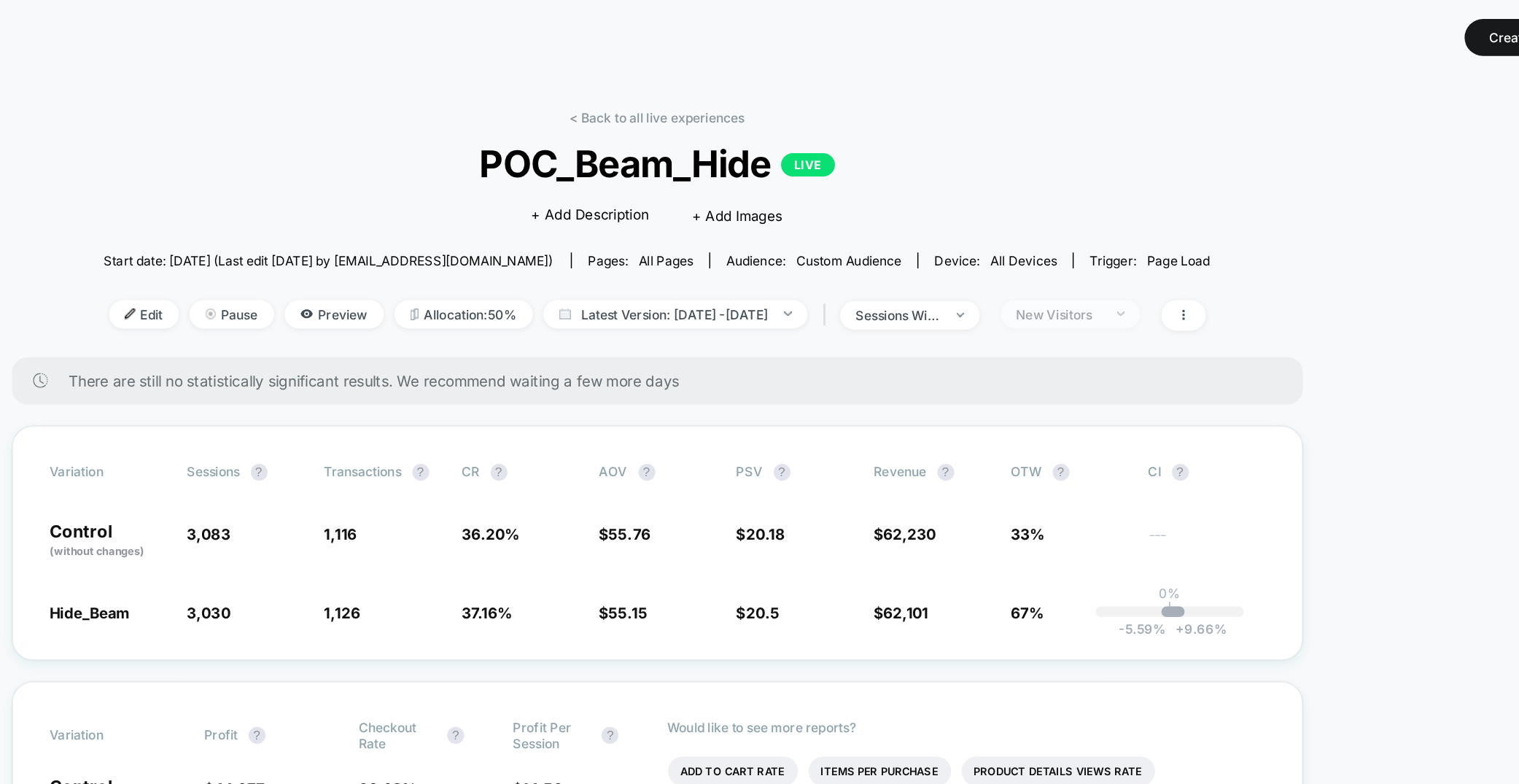
click at [966, 213] on div "New Visitors" at bounding box center [1037, 216] width 59 height 11
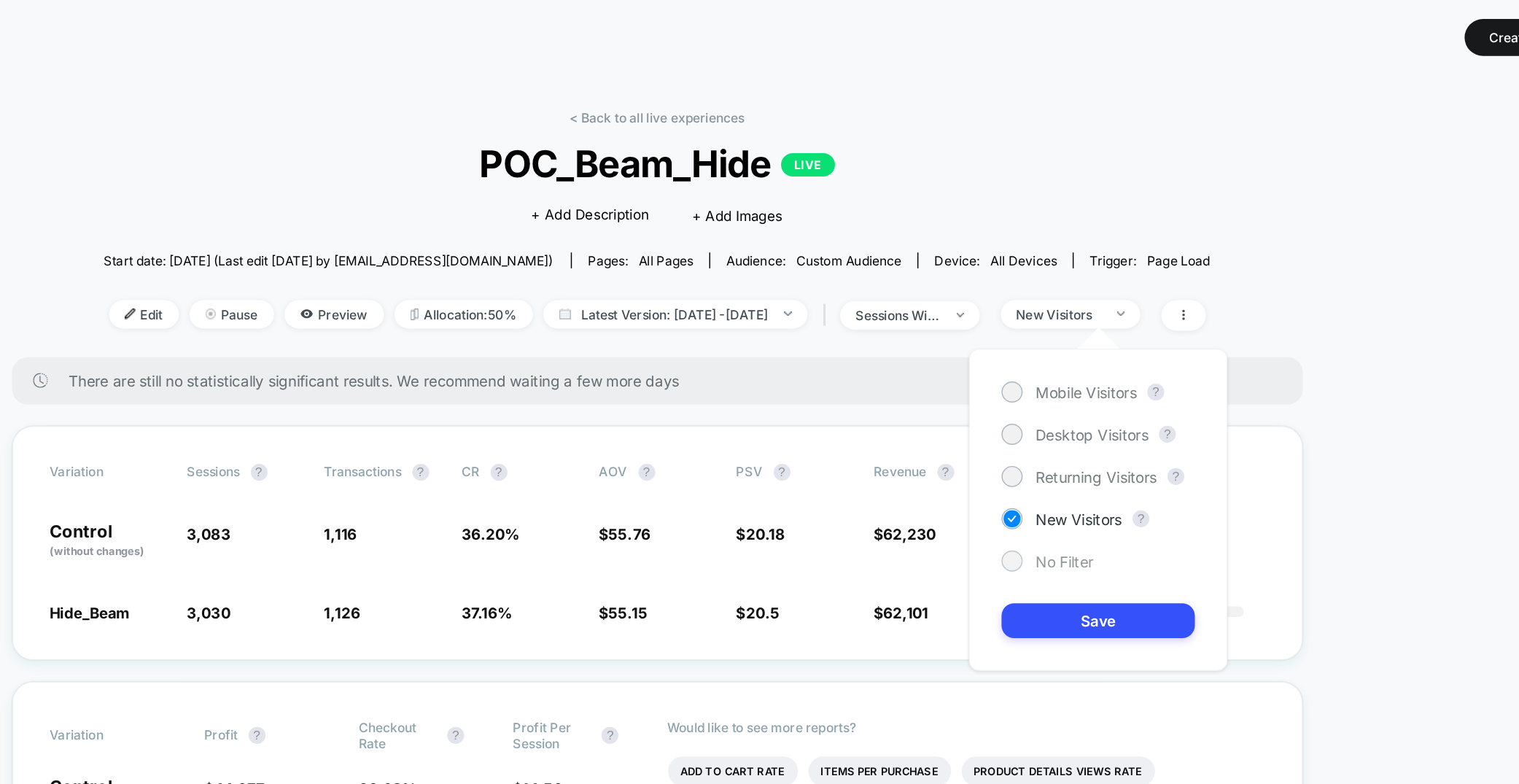
click at [966, 383] on span "No Filter" at bounding box center [1041, 387] width 40 height 12
click at [966, 432] on button "Save" at bounding box center [1065, 428] width 134 height 24
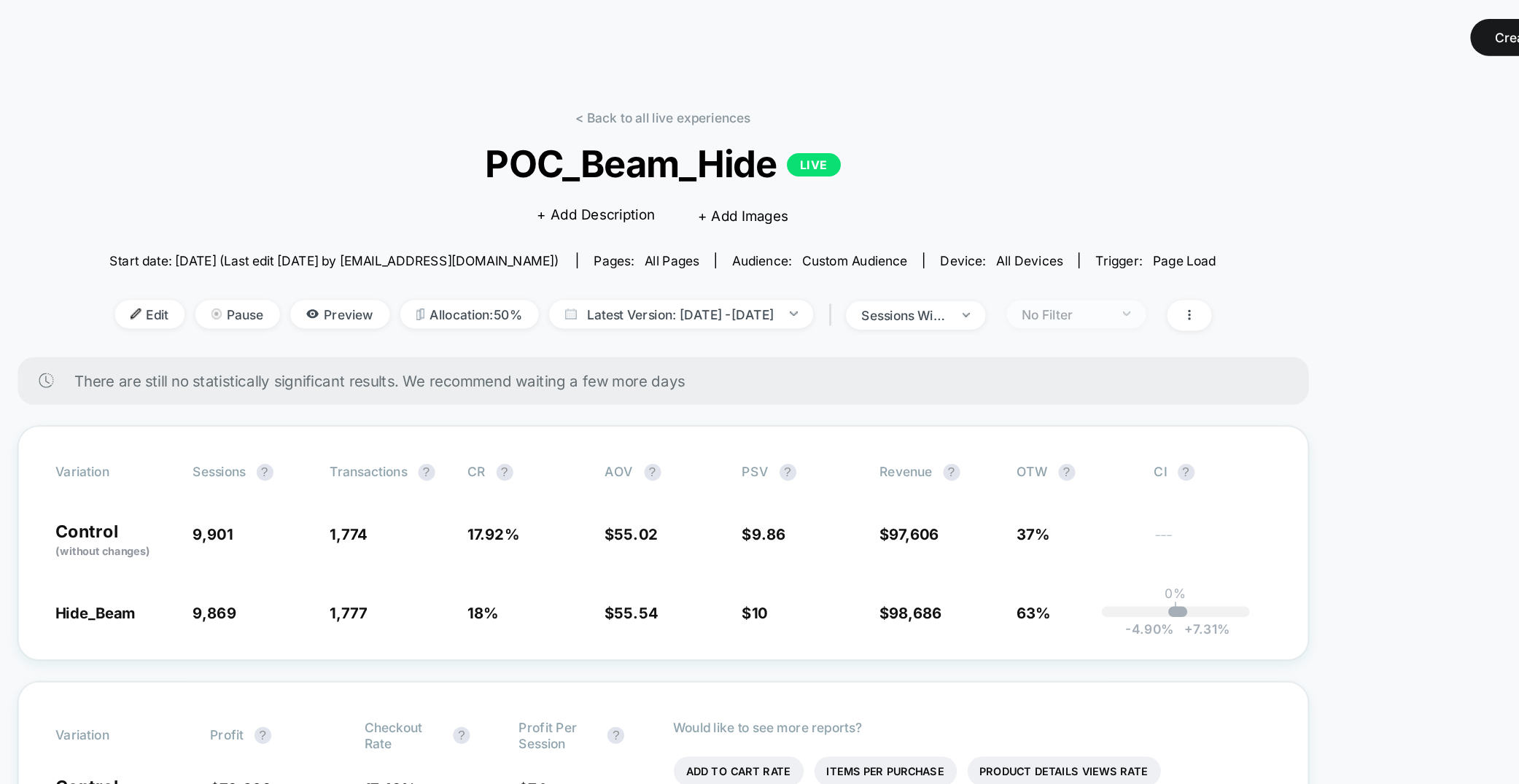
click at [966, 218] on div "No Filter" at bounding box center [1037, 216] width 59 height 11
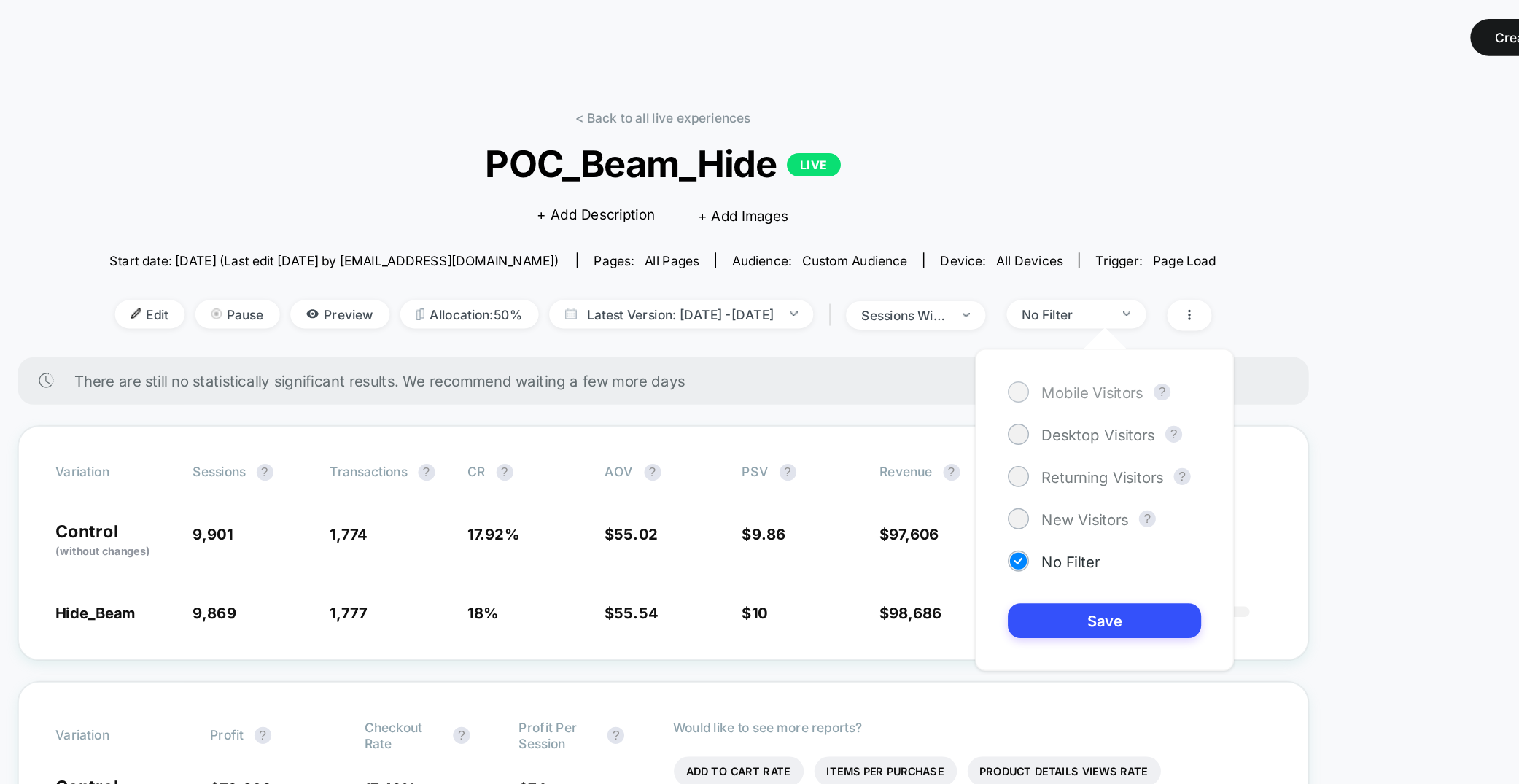
click at [966, 274] on span "Mobile Visitors" at bounding box center [1056, 270] width 70 height 12
click at [966, 427] on button "Save" at bounding box center [1065, 428] width 134 height 24
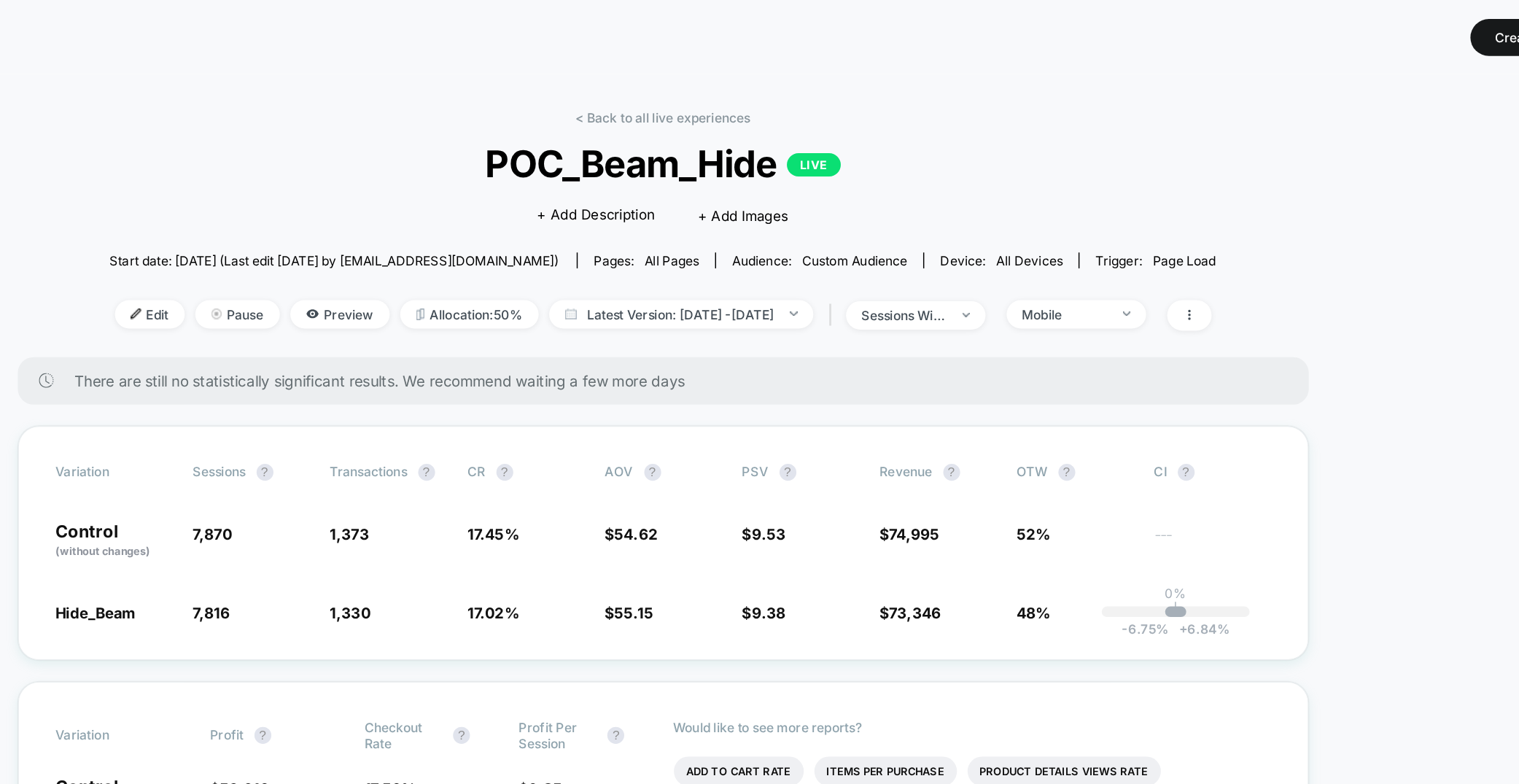
click at [966, 205] on div "< Back to all live experiences POC_Beam_Hide LIVE Click to edit experience deta…" at bounding box center [760, 161] width 764 height 171
click at [966, 224] on span "Mobile" at bounding box center [1045, 217] width 96 height 20
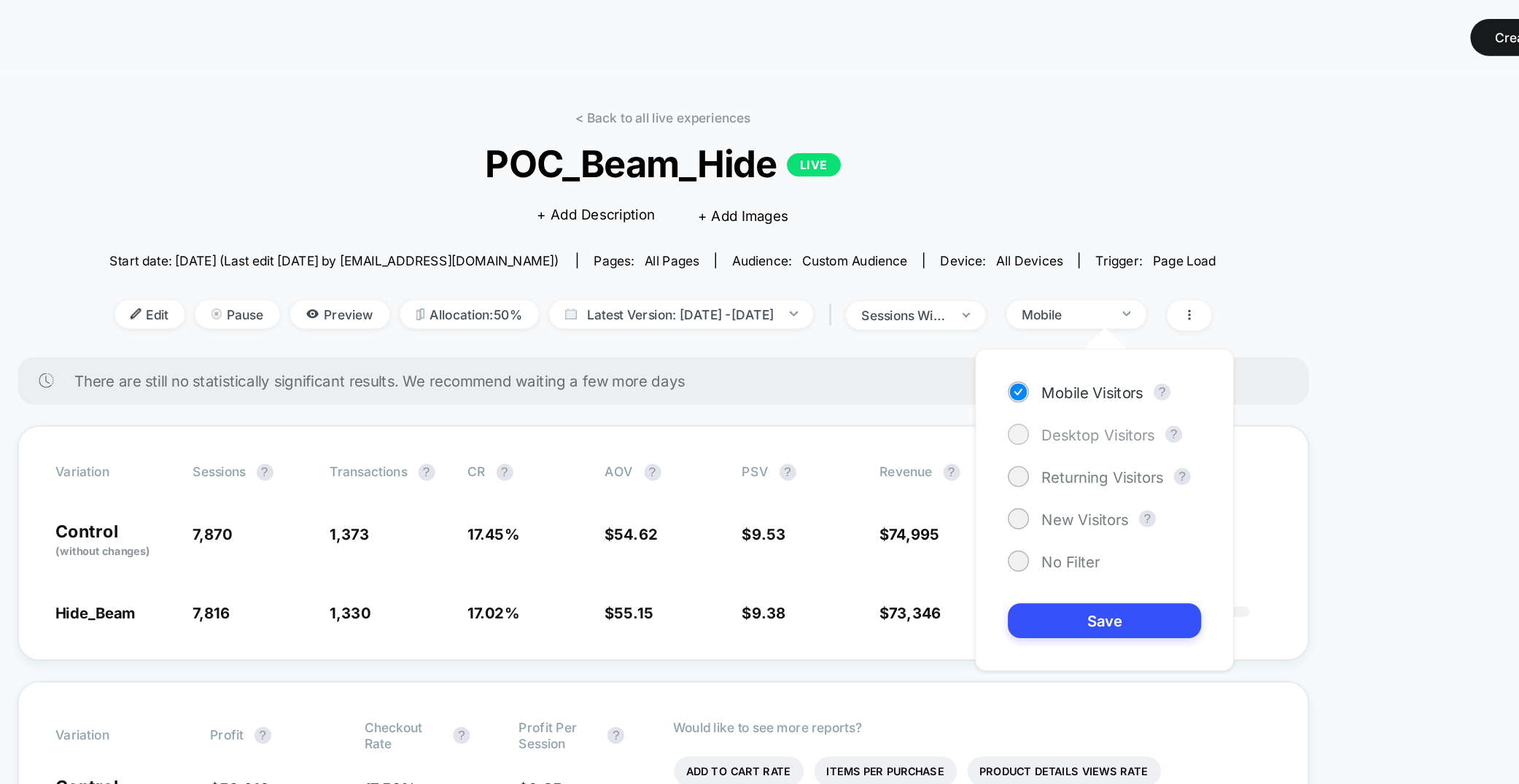
click at [966, 303] on span "Desktop Visitors" at bounding box center [1060, 299] width 78 height 12
click at [966, 425] on button "Save" at bounding box center [1065, 428] width 134 height 24
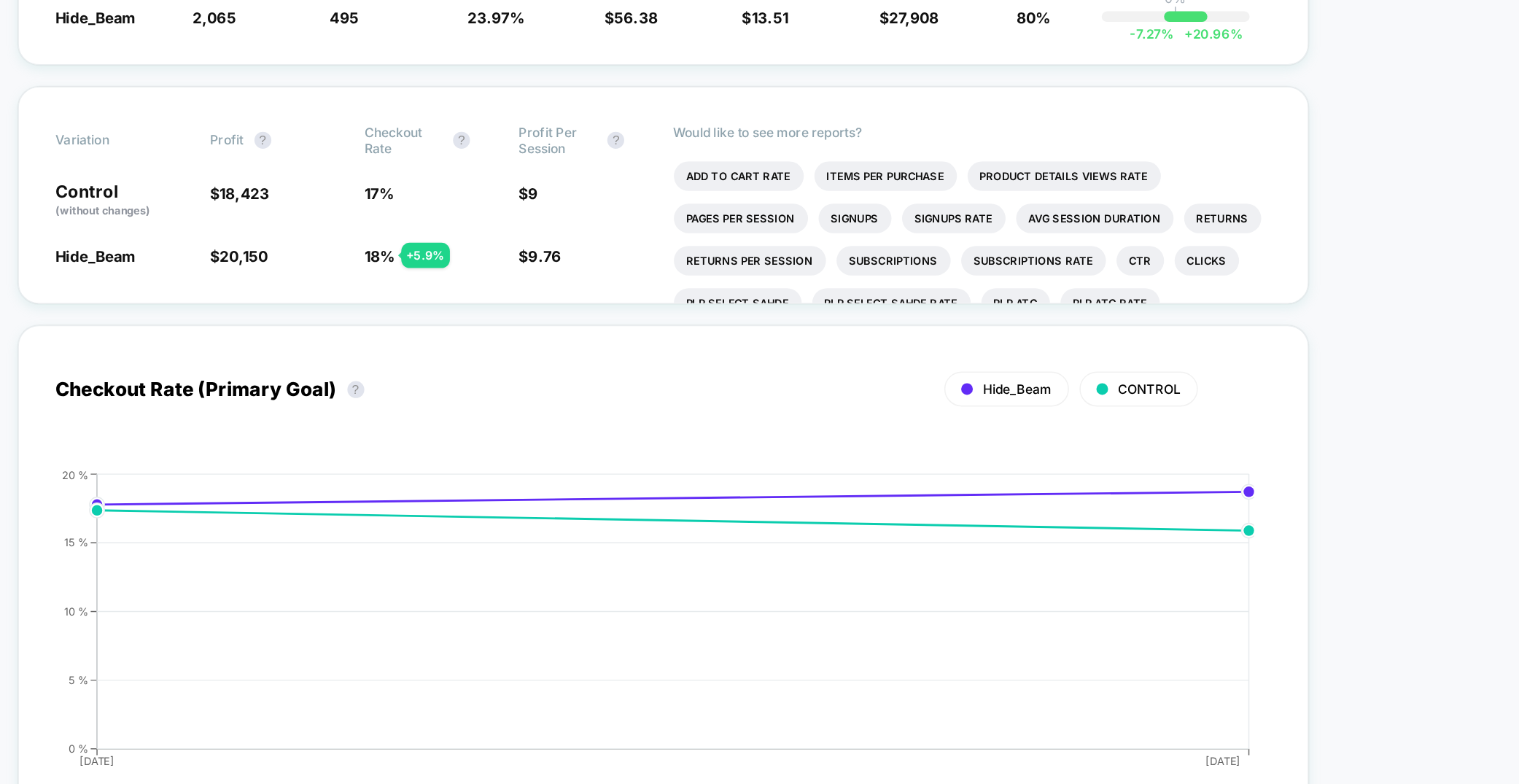
scroll to position [319, 0]
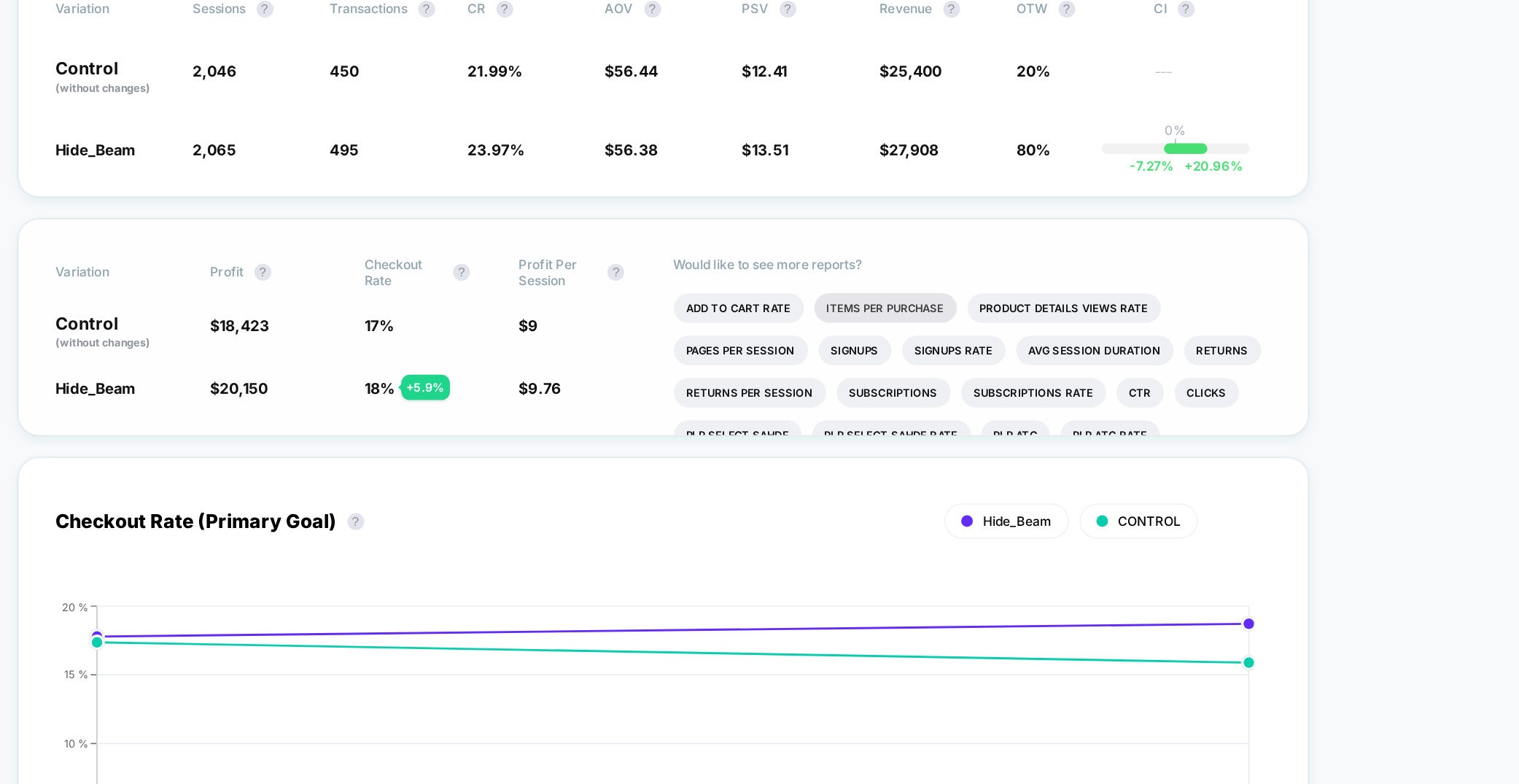
click at [909, 204] on li "Items Per Purchase" at bounding box center [913, 213] width 98 height 21
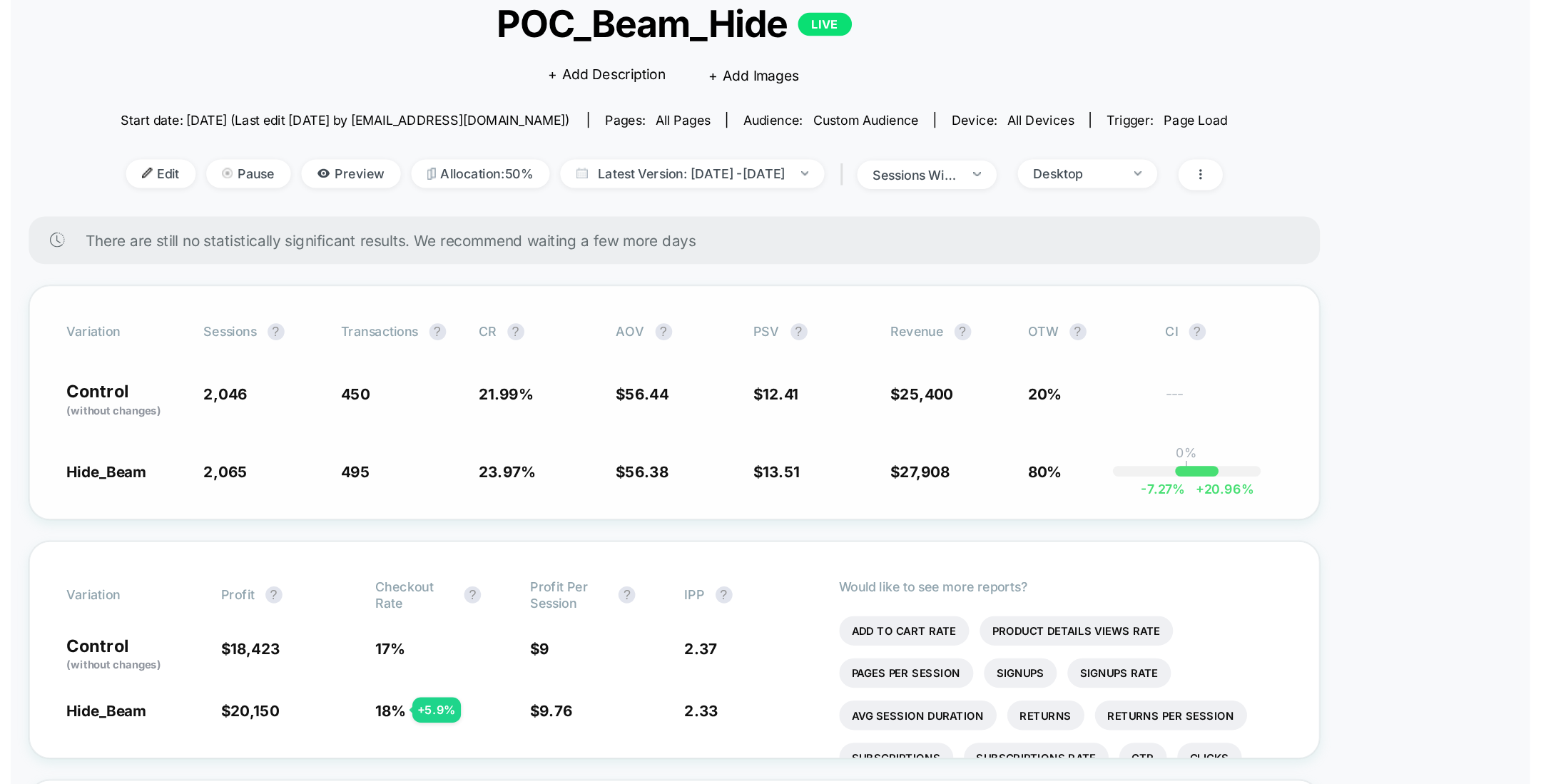
scroll to position [91, 0]
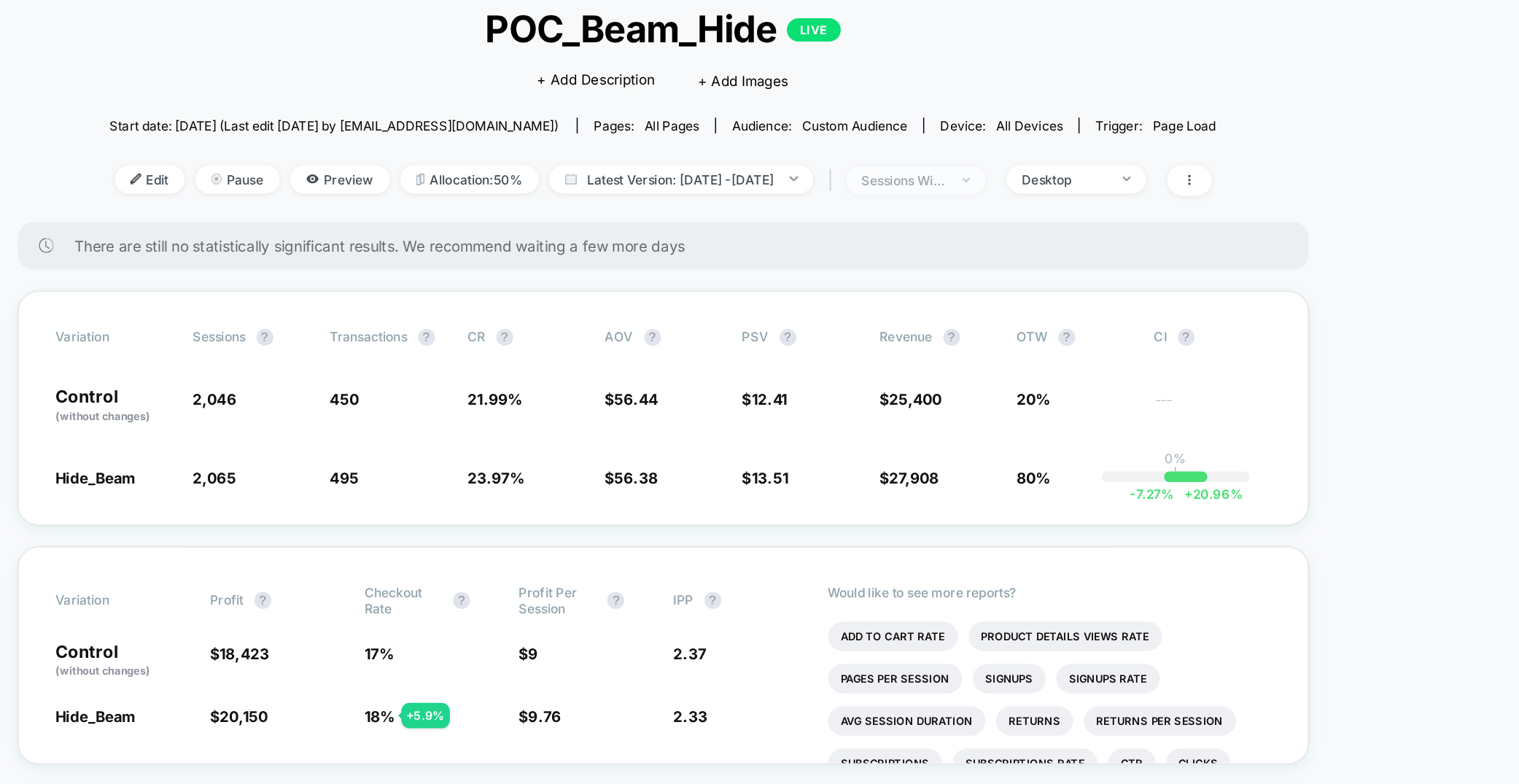
click at [956, 123] on div "sessions with impression" at bounding box center [926, 124] width 59 height 11
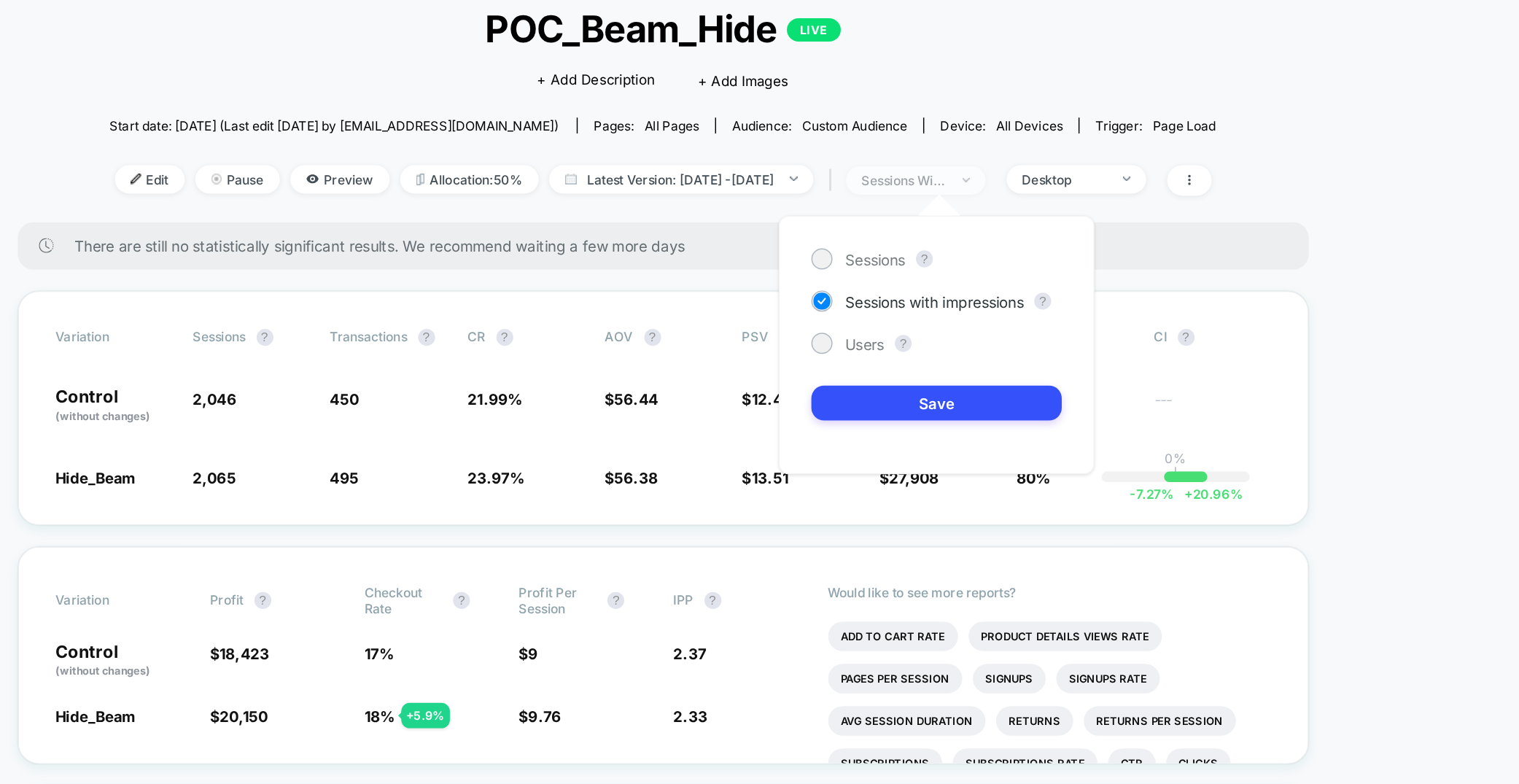
click at [956, 124] on div "sessions with impression" at bounding box center [926, 124] width 59 height 11
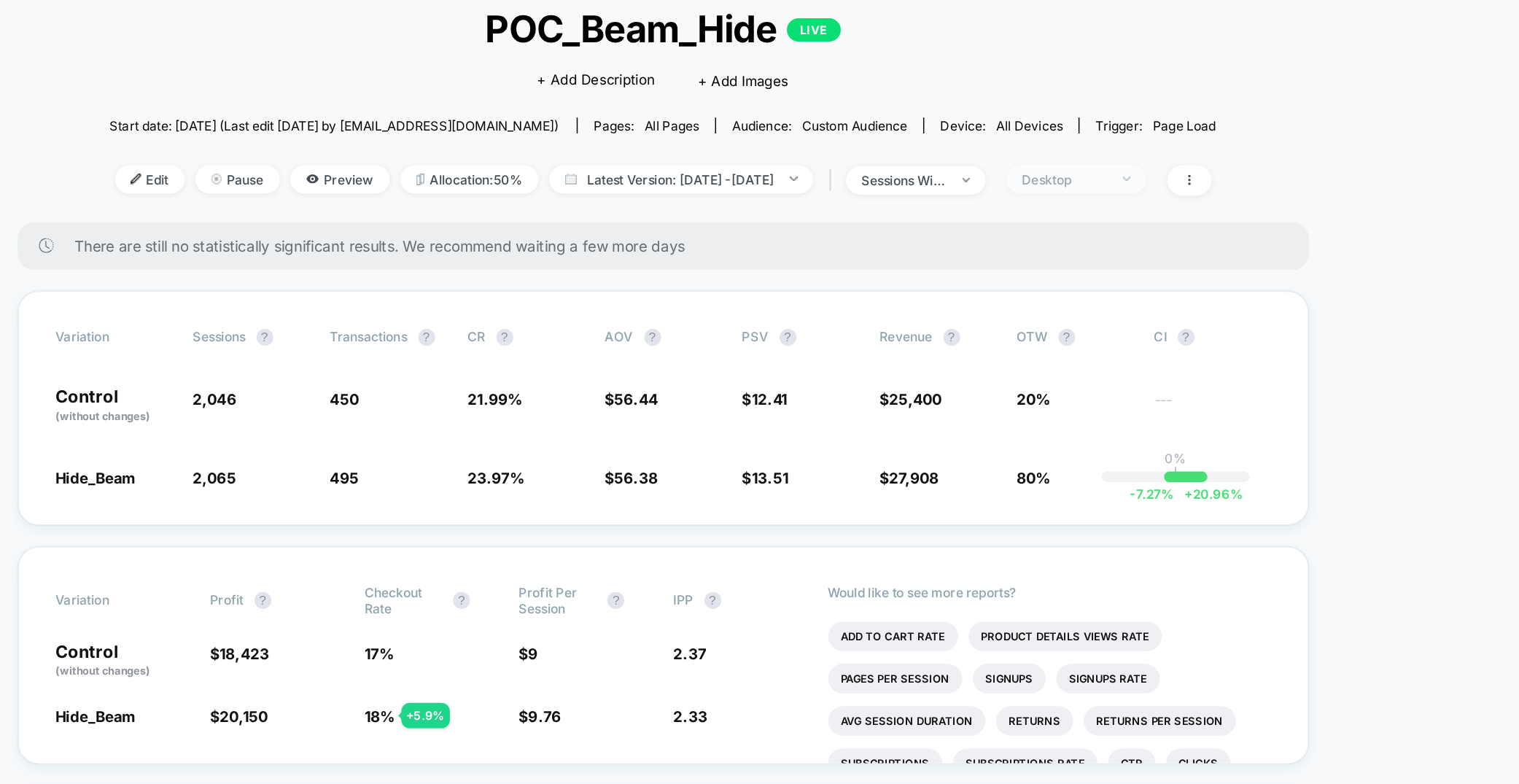
click at [966, 124] on div "Desktop" at bounding box center [1037, 123] width 59 height 11
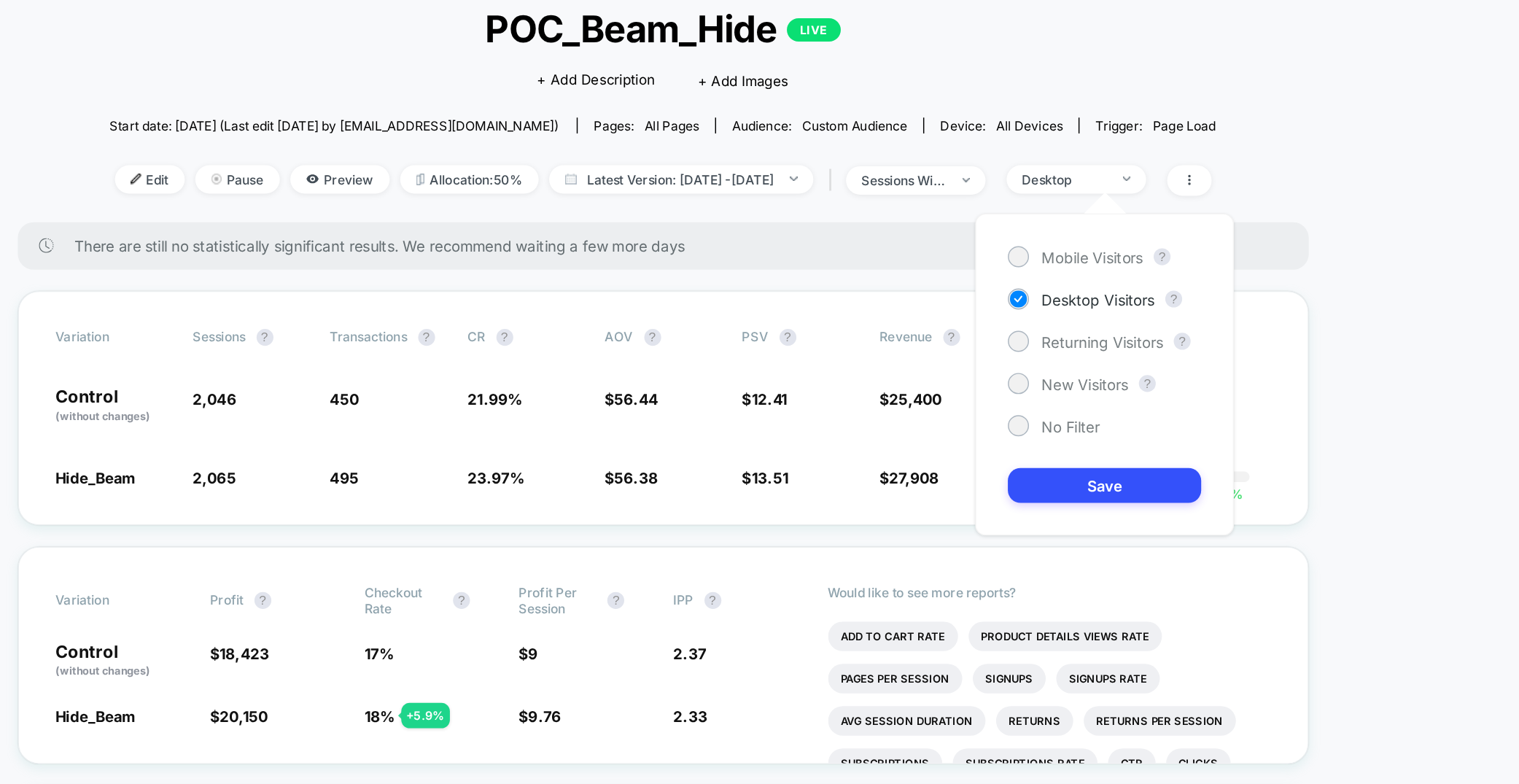
click at [966, 167] on div "Mobile Visitors ? Desktop Visitors ? Returning Visitors ? New Visitors ? No Fil…" at bounding box center [1065, 259] width 179 height 223
click at [966, 171] on span "Mobile Visitors" at bounding box center [1056, 177] width 70 height 12
click at [966, 356] on div "Mobile Visitors ? Desktop Visitors ? Returning Visitors ? New Visitors ? No Fil…" at bounding box center [1065, 259] width 179 height 223
click at [966, 340] on button "Save" at bounding box center [1065, 335] width 134 height 24
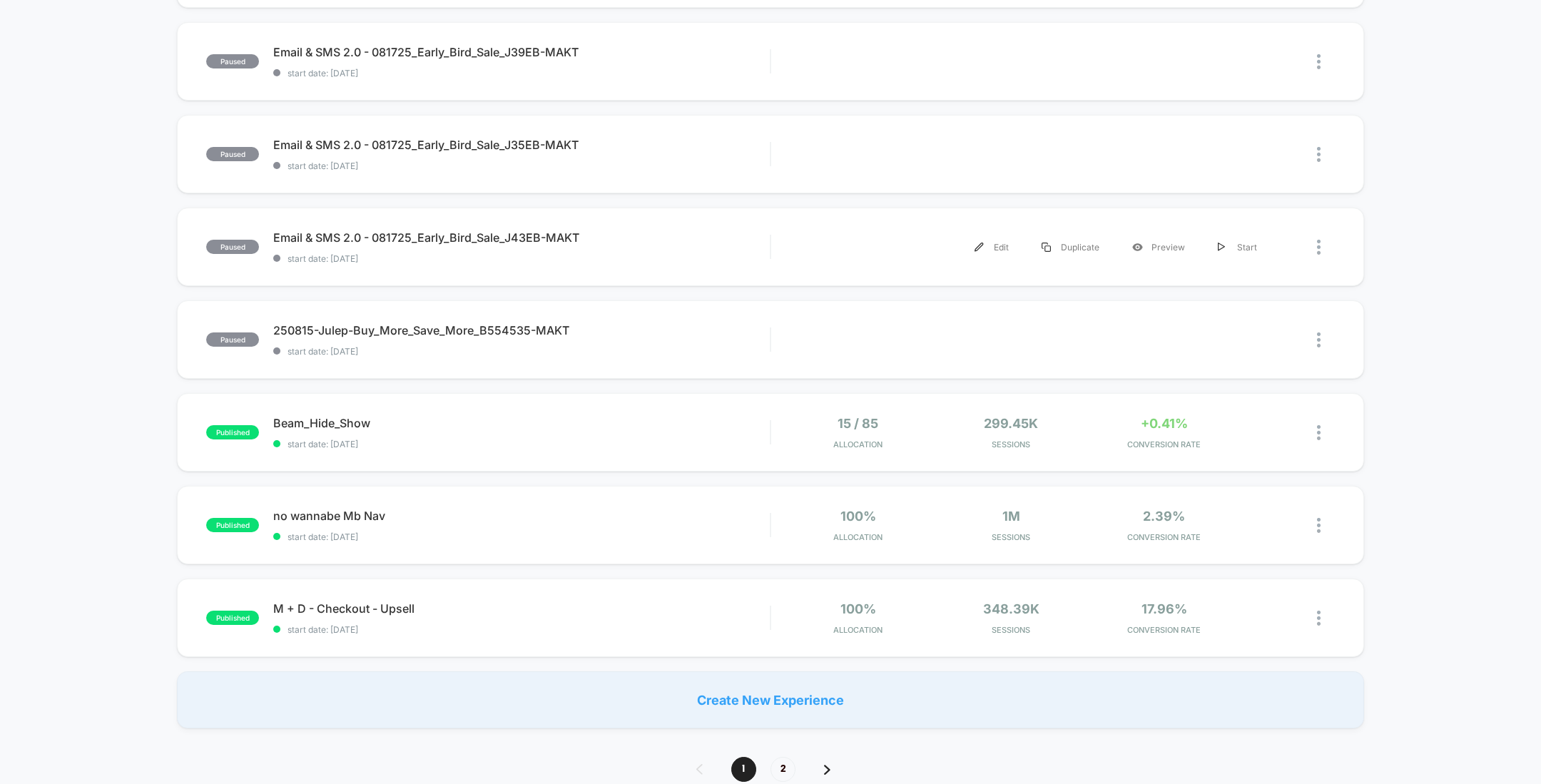
scroll to position [615, 0]
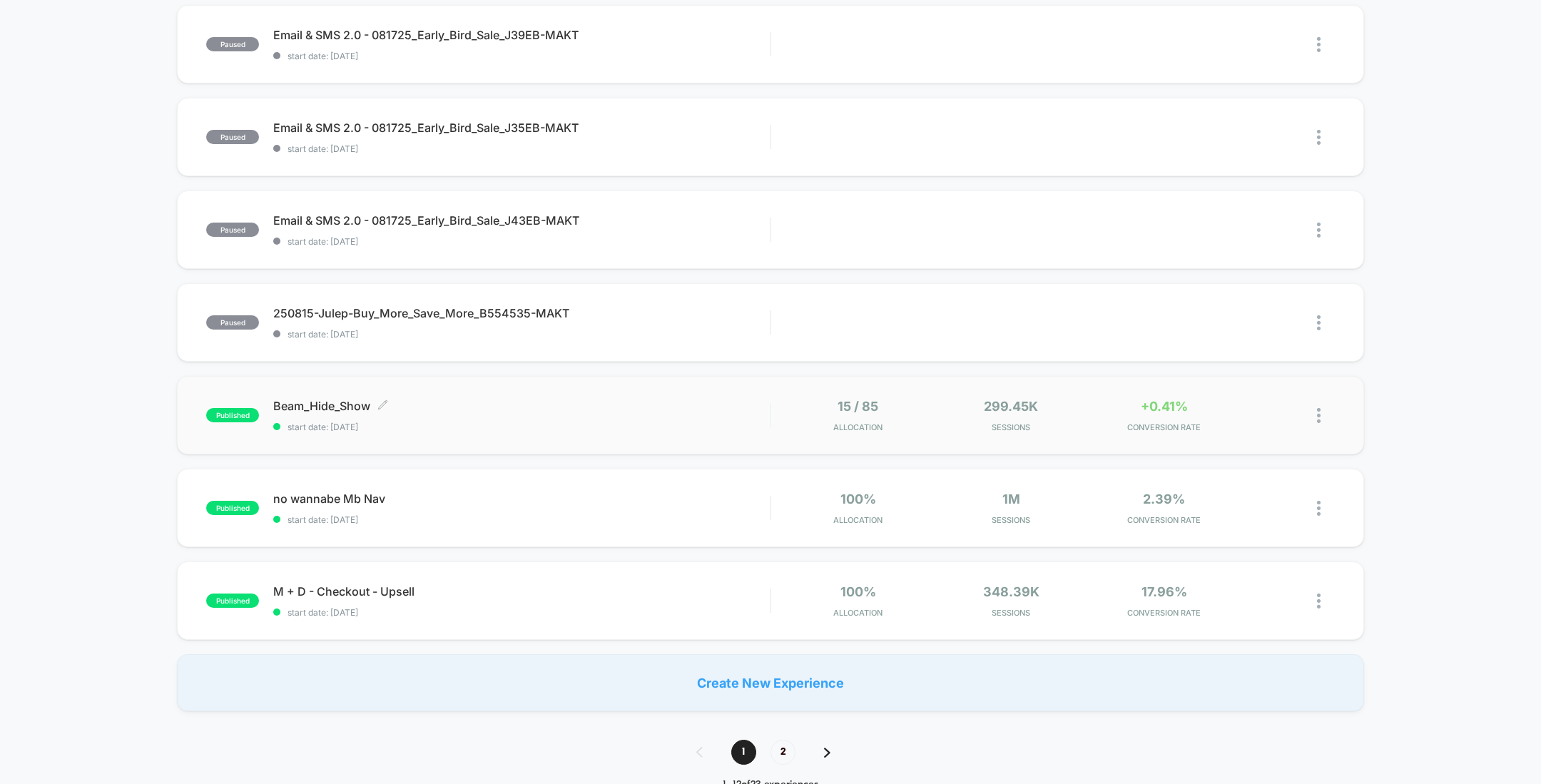
click at [397, 398] on span "Beam_Hide_Show Click to edit experience details" at bounding box center [522, 406] width 497 height 15
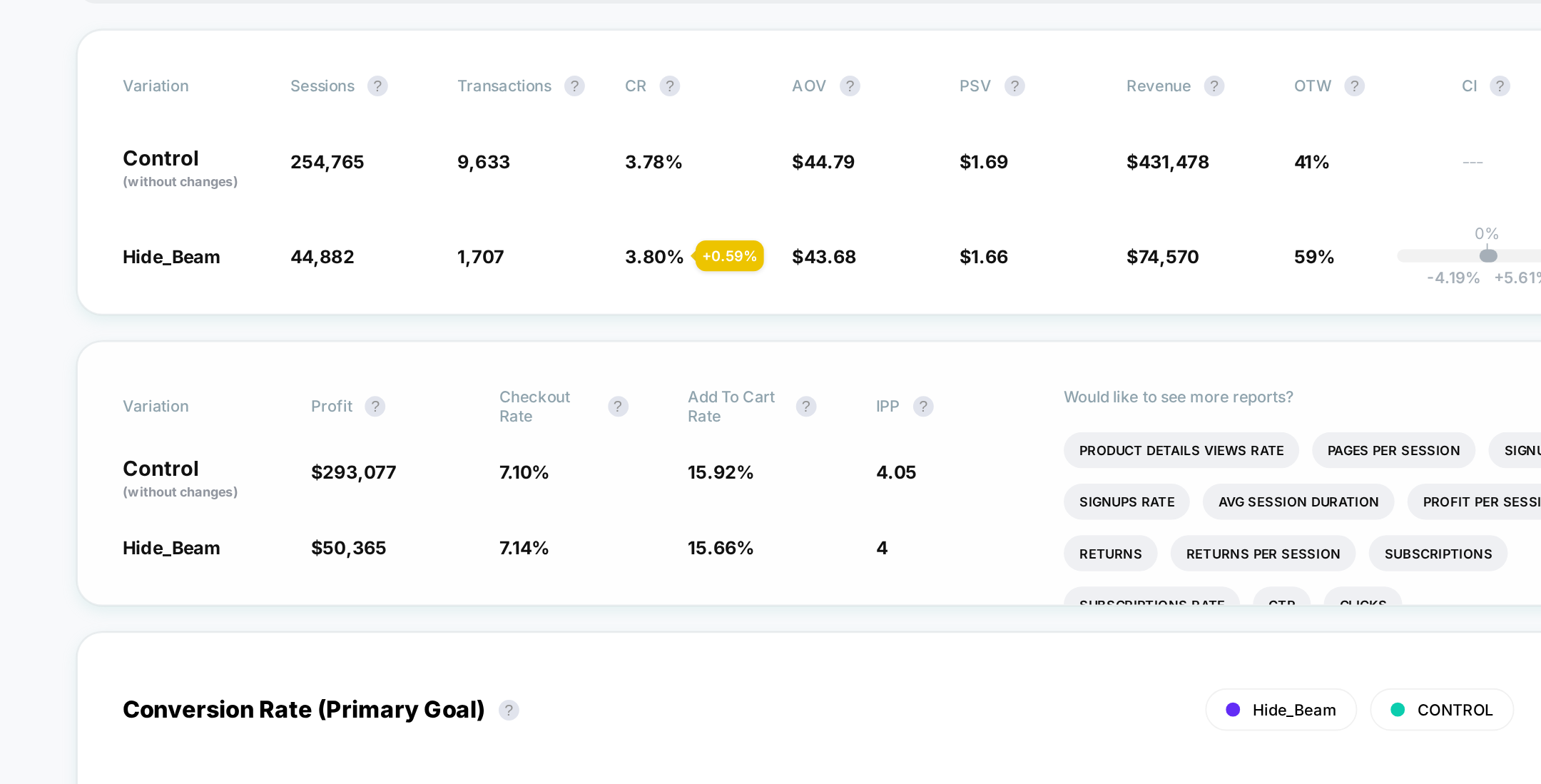
scroll to position [159, 0]
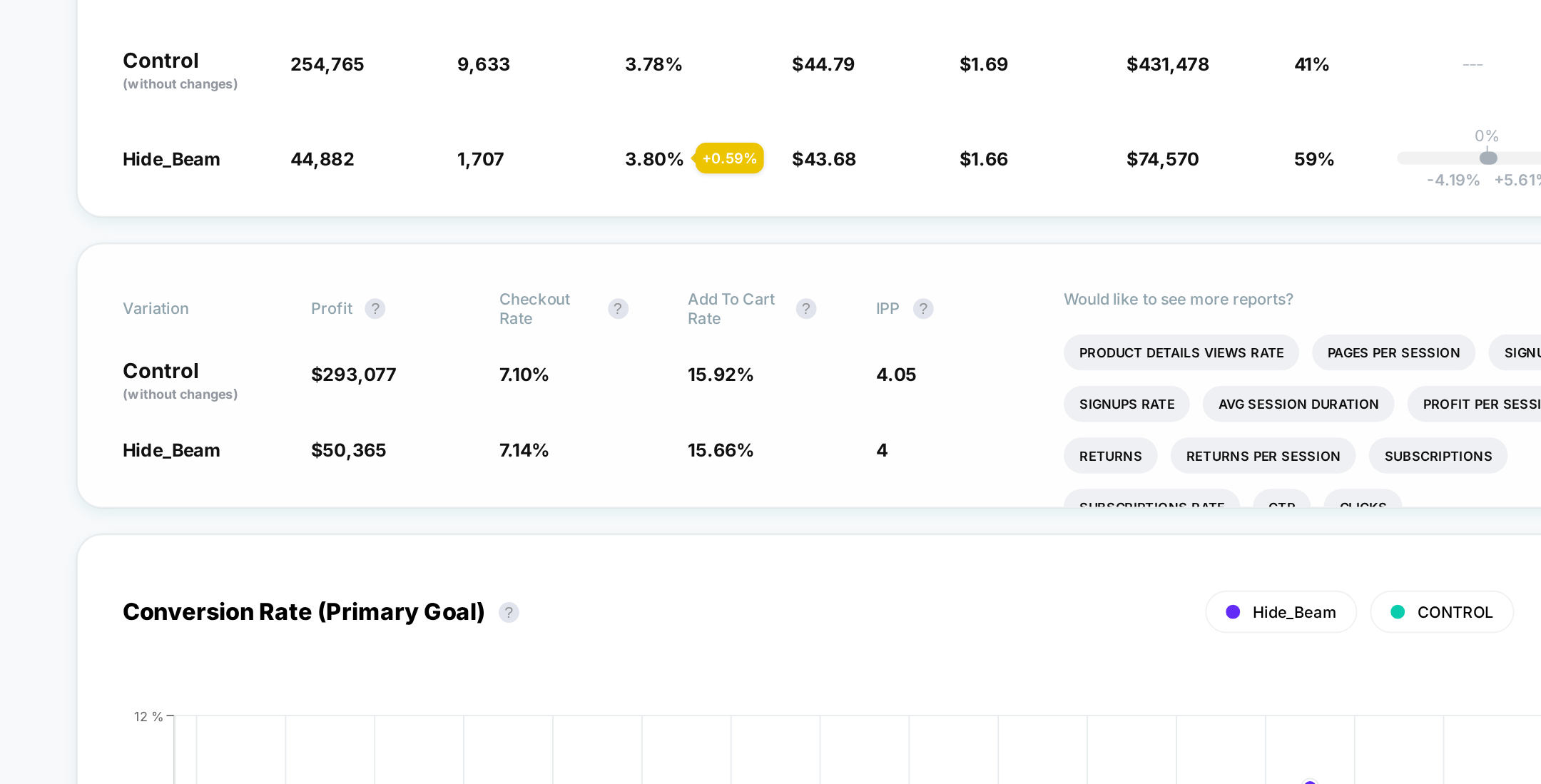
click at [796, 372] on span "4.05" at bounding box center [789, 373] width 23 height 12
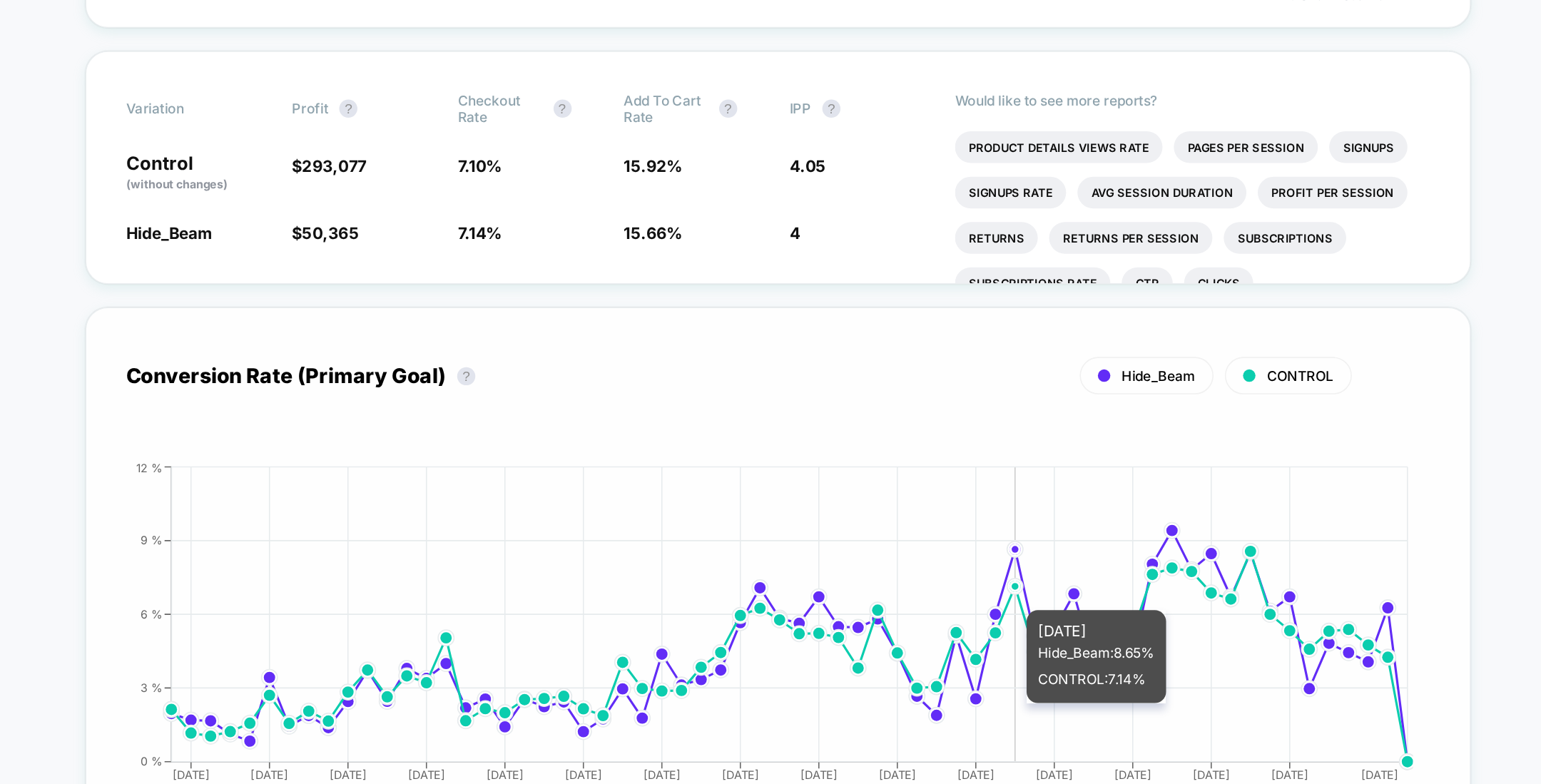
scroll to position [0, 0]
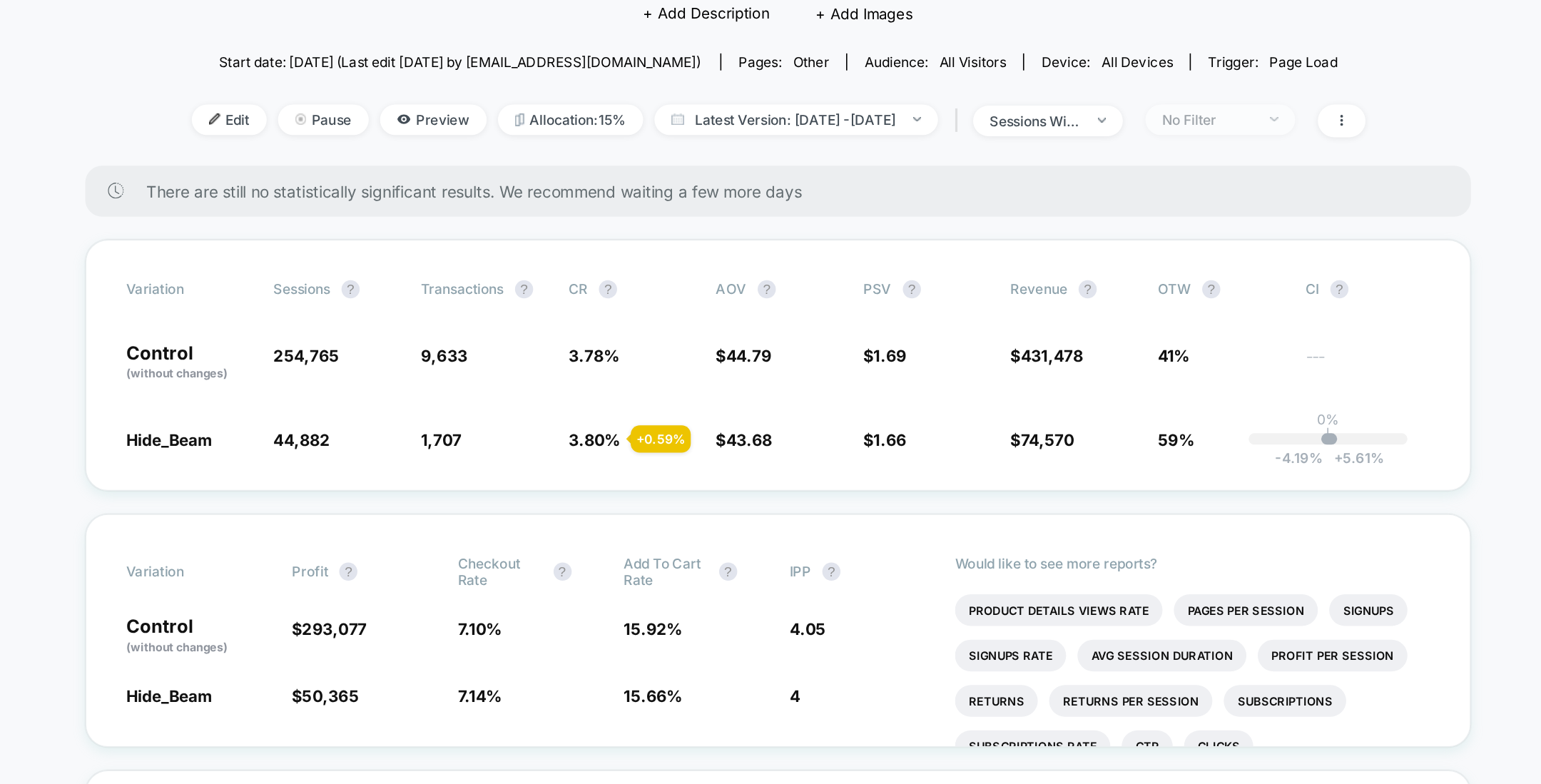
click at [1035, 219] on span "No Filter" at bounding box center [1049, 212] width 94 height 19
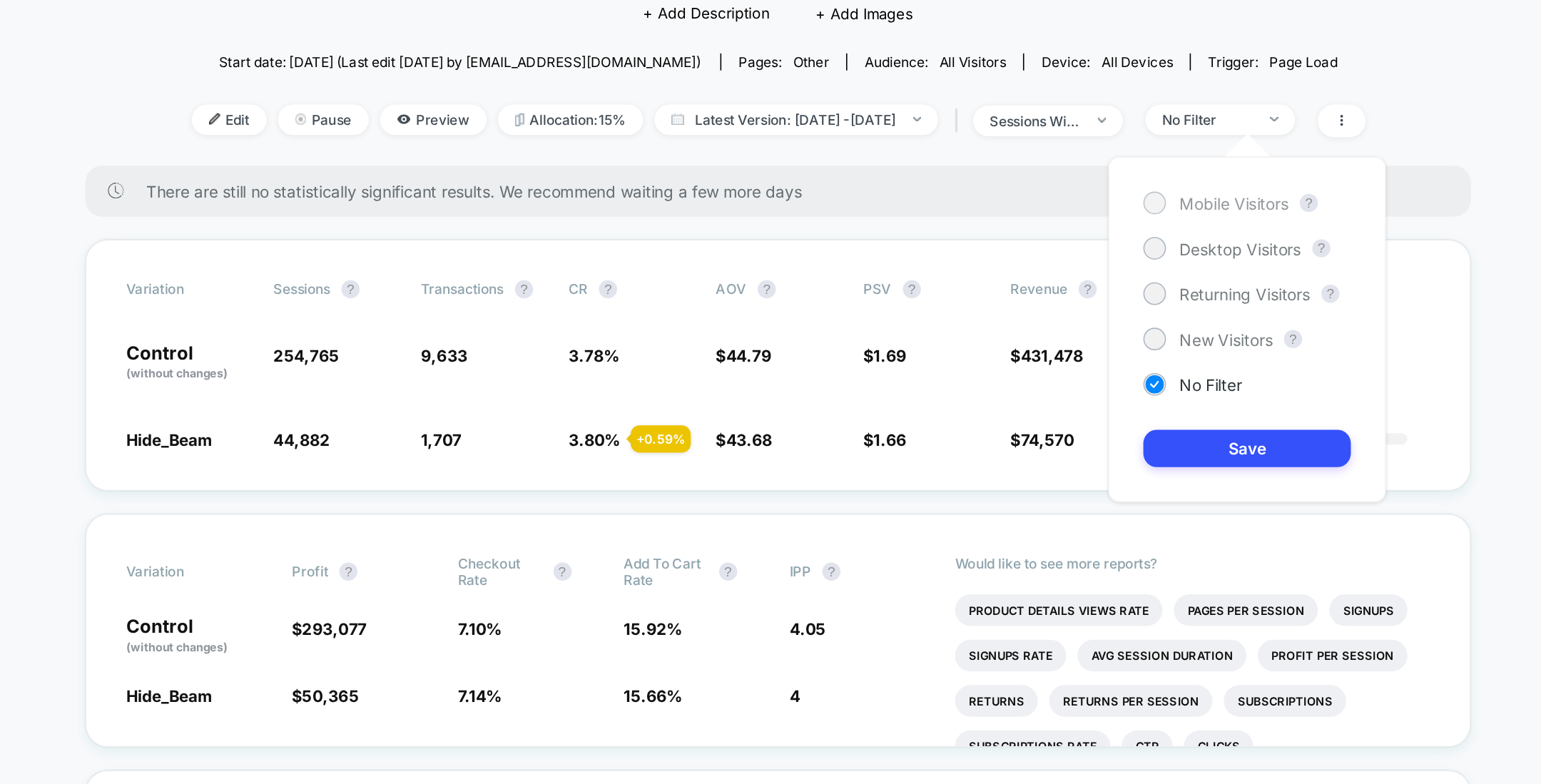
click at [1025, 268] on span "Mobile Visitors" at bounding box center [1057, 265] width 69 height 12
click at [1039, 418] on button "Save" at bounding box center [1066, 419] width 131 height 23
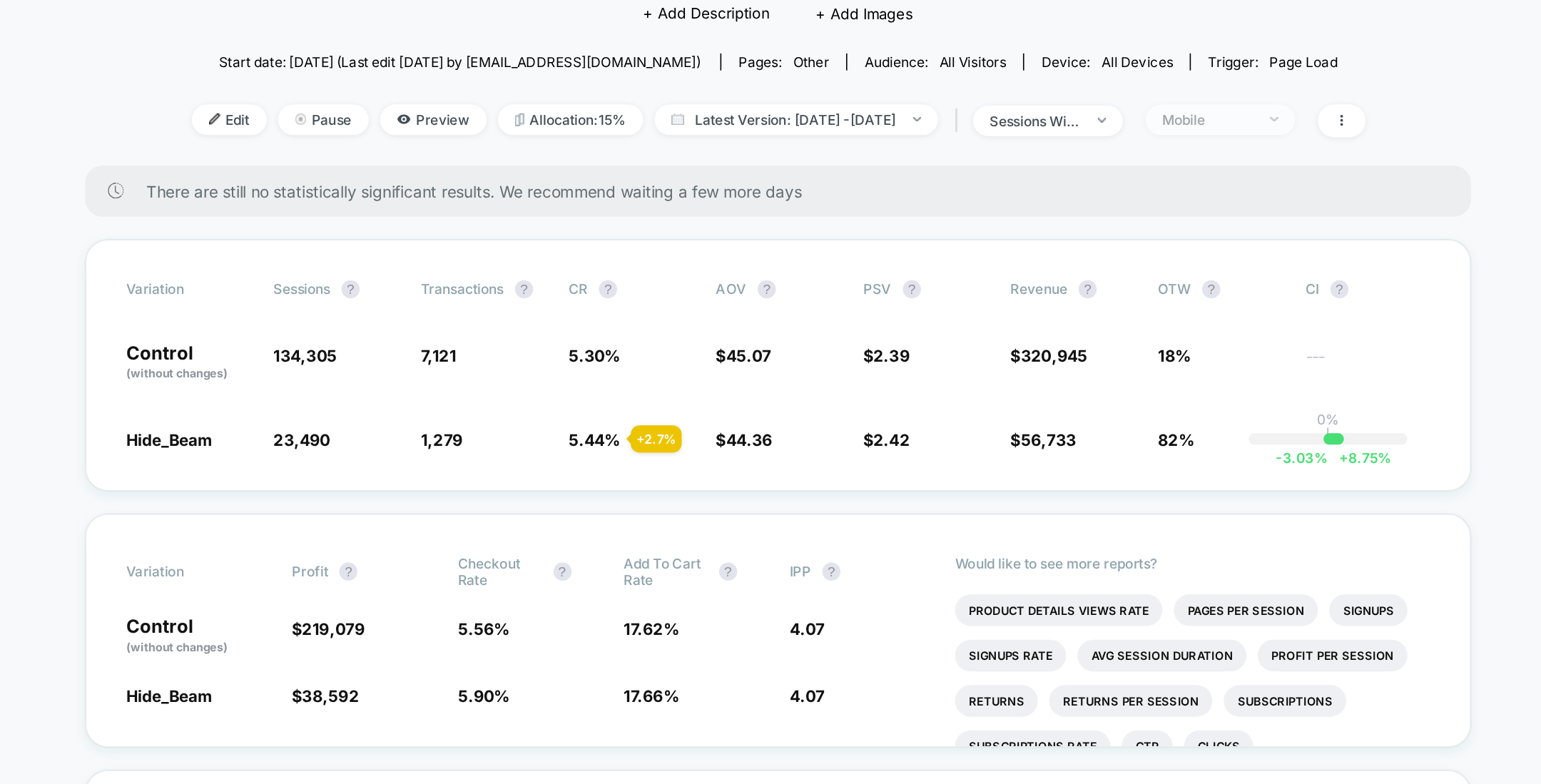
click at [1070, 211] on div "Mobile" at bounding box center [1041, 211] width 57 height 10
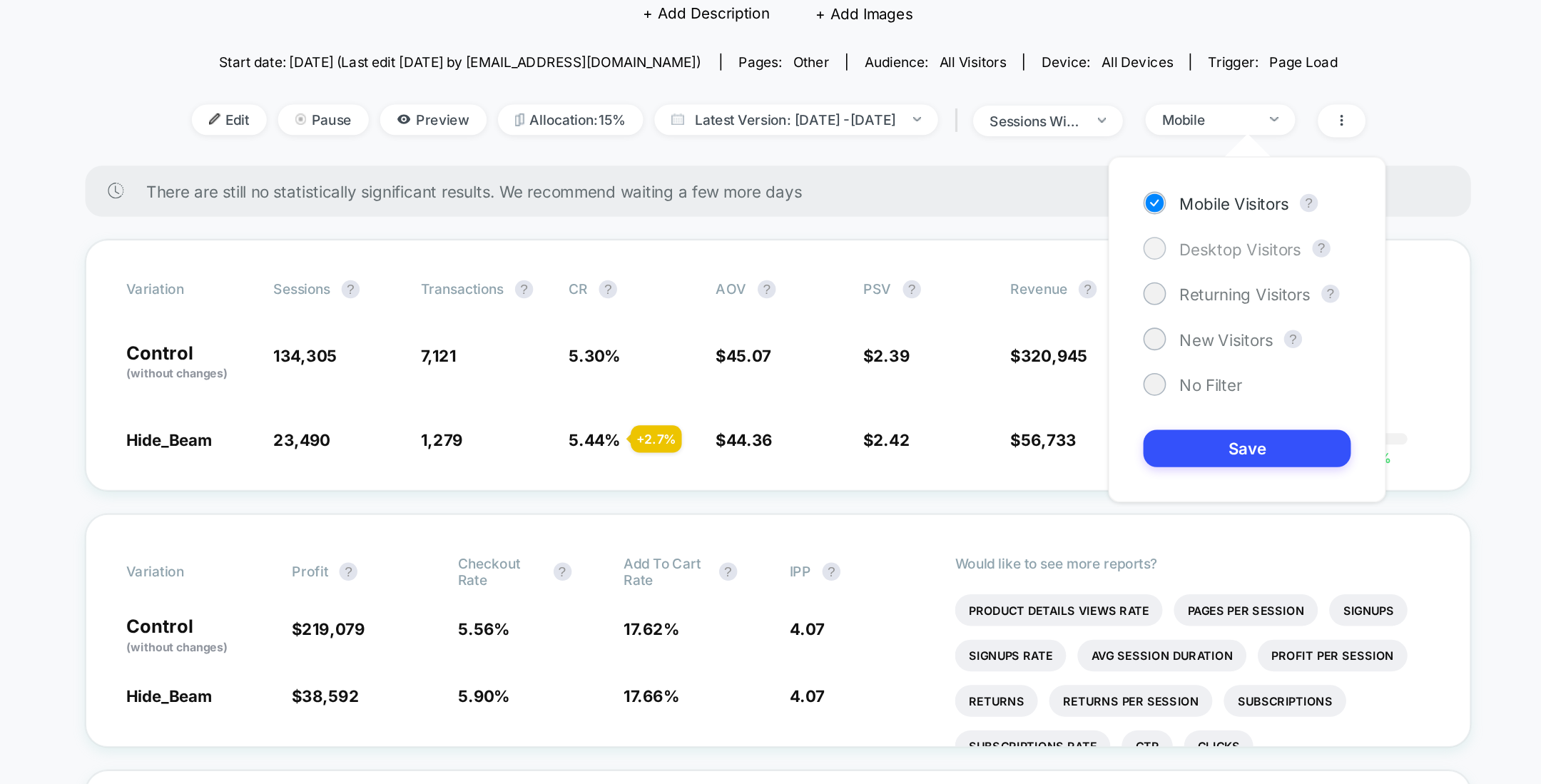
click at [1071, 294] on span "Desktop Visitors" at bounding box center [1061, 293] width 77 height 12
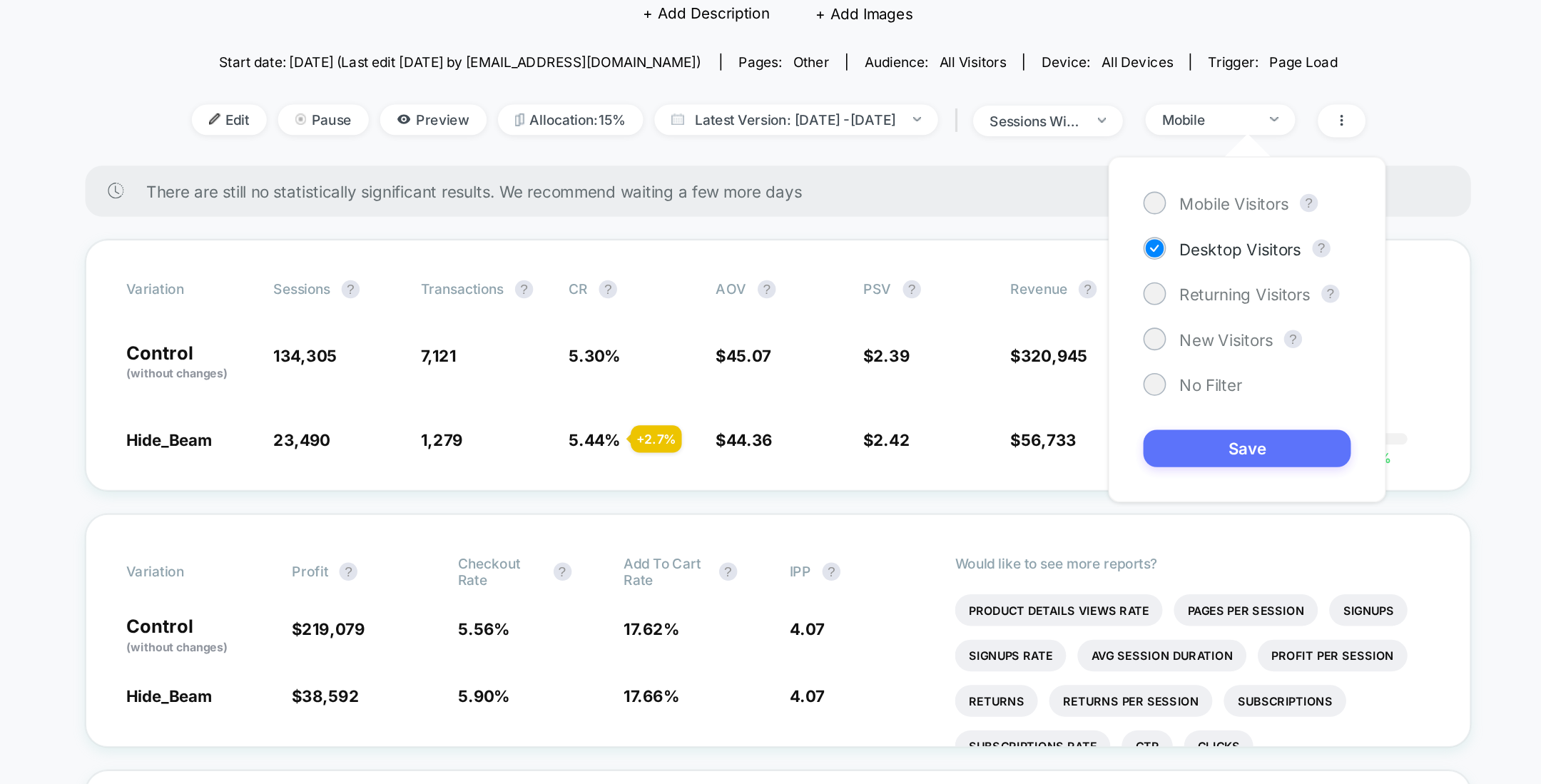
click at [1074, 420] on button "Save" at bounding box center [1066, 419] width 131 height 23
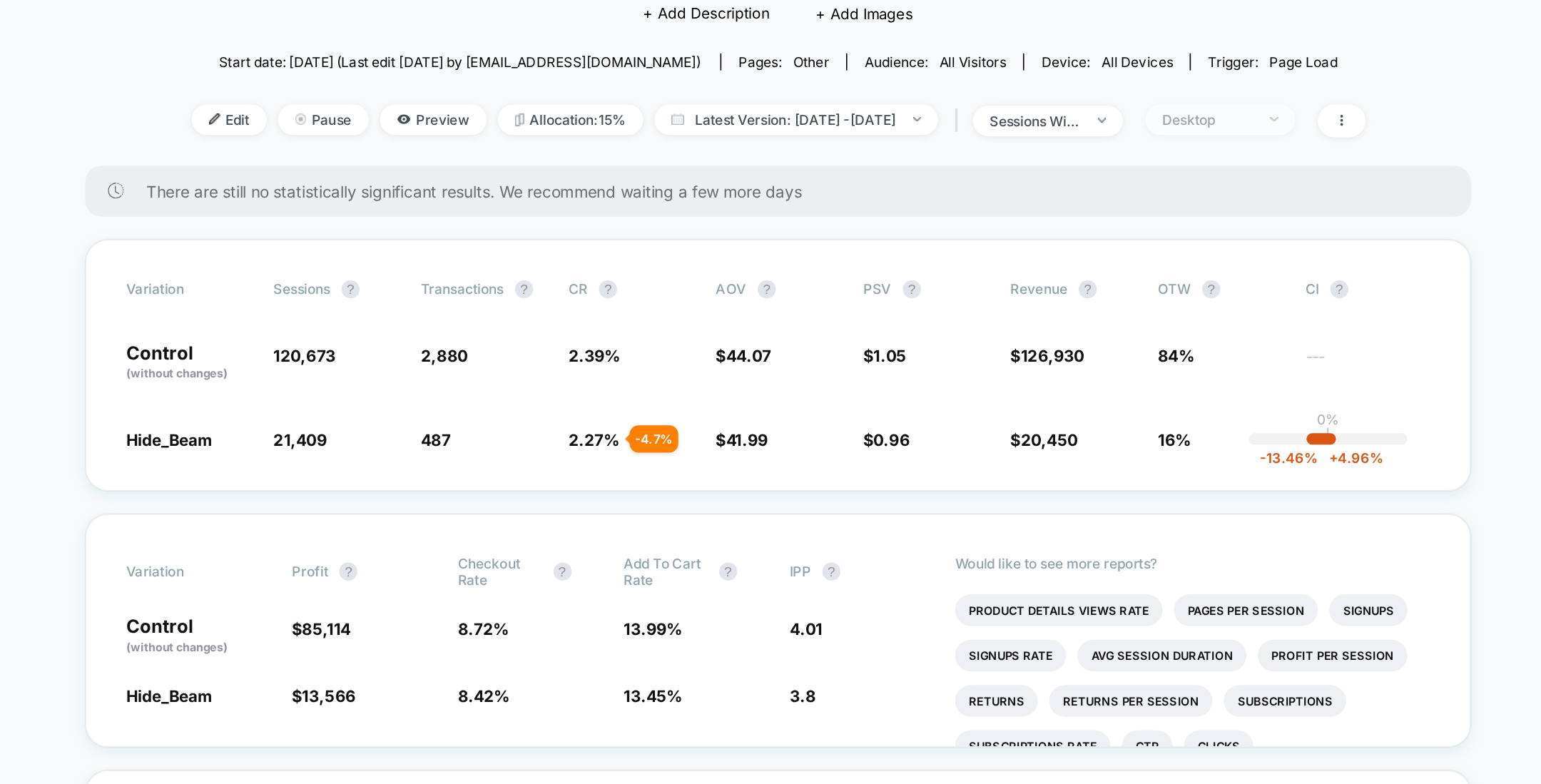
click at [1090, 204] on span "Desktop" at bounding box center [1049, 212] width 94 height 19
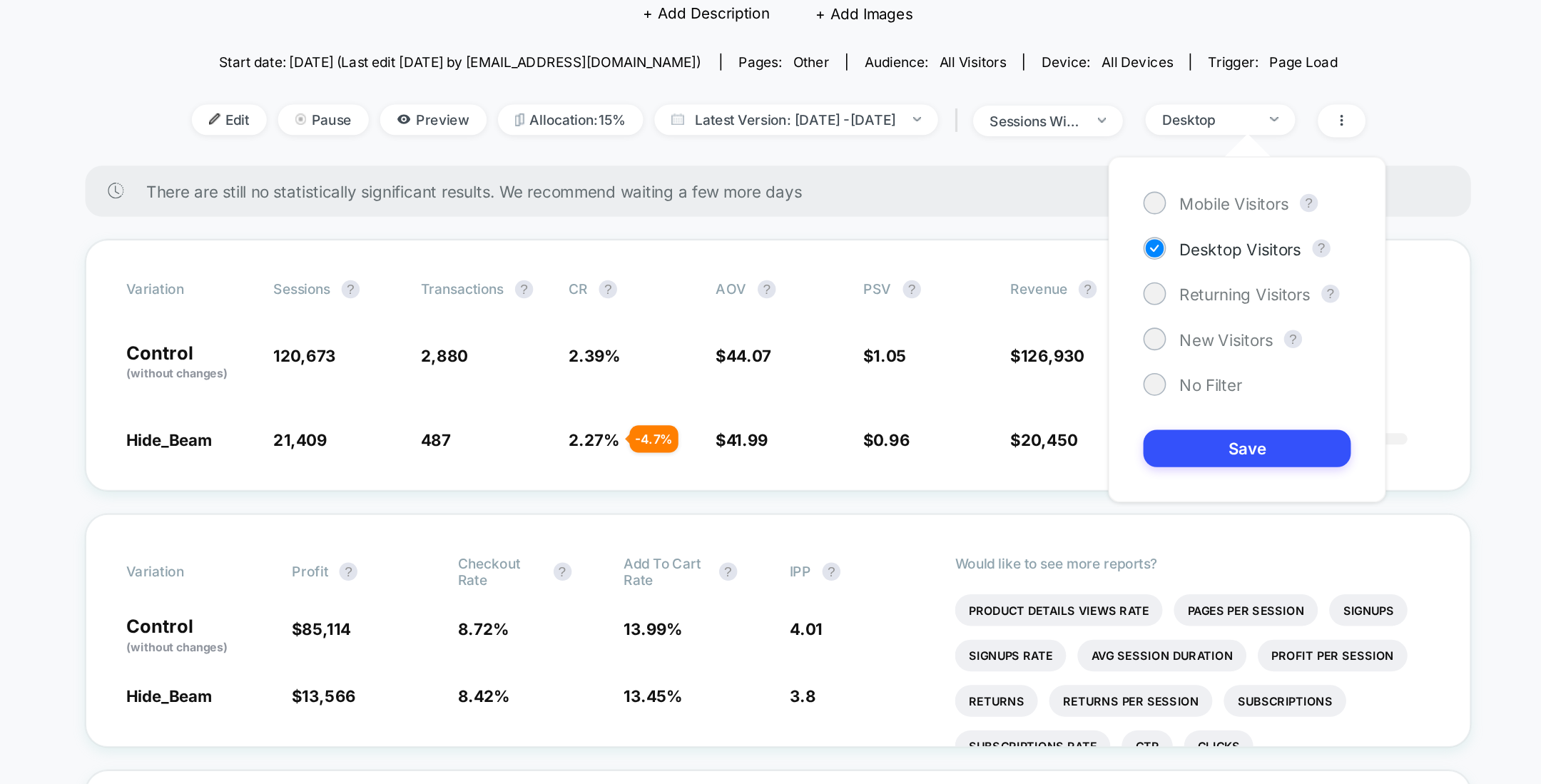
click at [1068, 251] on div "Mobile Visitors ? Desktop Visitors ? Returning Visitors ? New Visitors ? No Fil…" at bounding box center [1066, 344] width 175 height 218
click at [1068, 261] on span "Mobile Visitors" at bounding box center [1057, 265] width 69 height 12
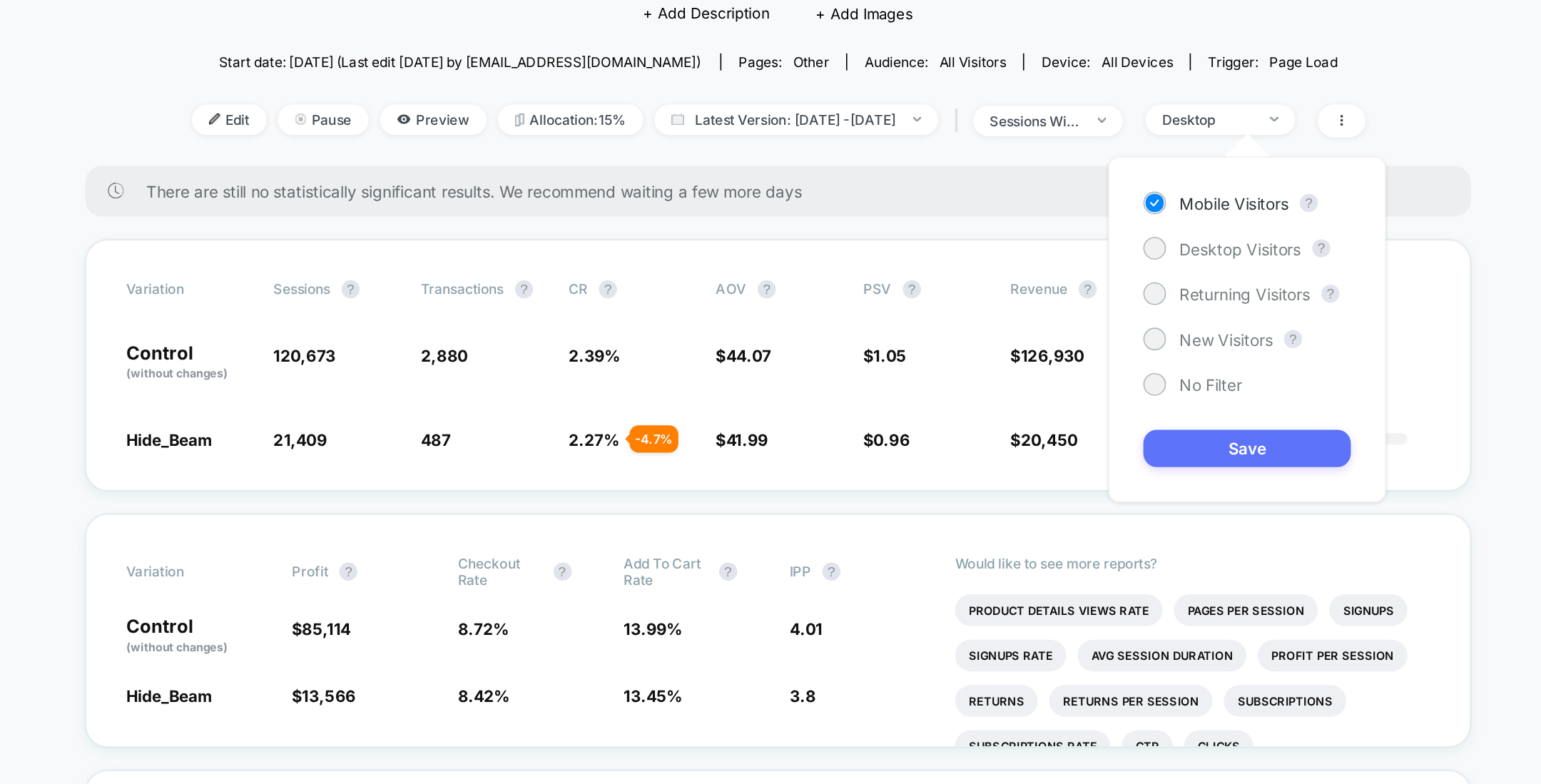
click at [1061, 415] on button "Save" at bounding box center [1066, 419] width 131 height 23
